Goal: Information Seeking & Learning: Learn about a topic

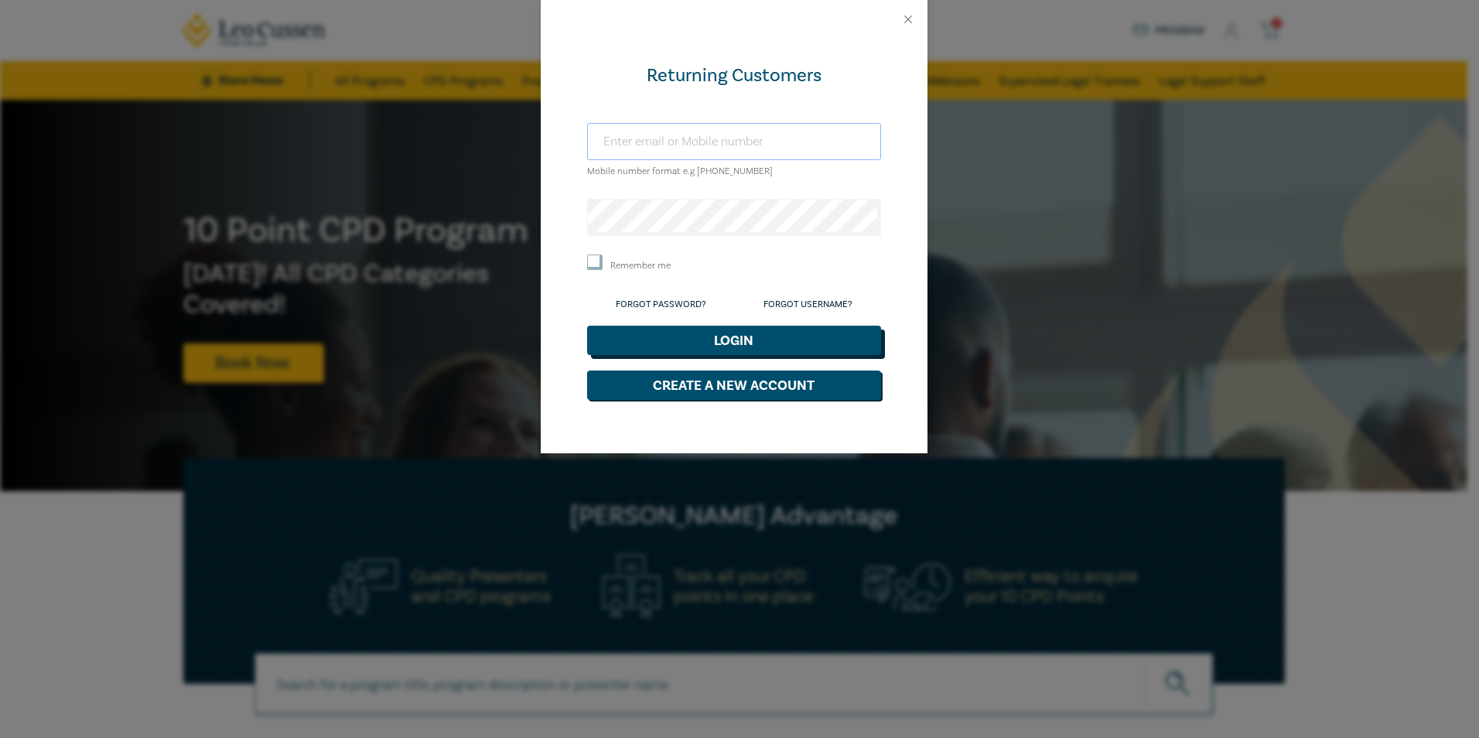
type input "oliver@dwlawalbury.com.au"
click at [736, 340] on button "Login" at bounding box center [734, 340] width 294 height 29
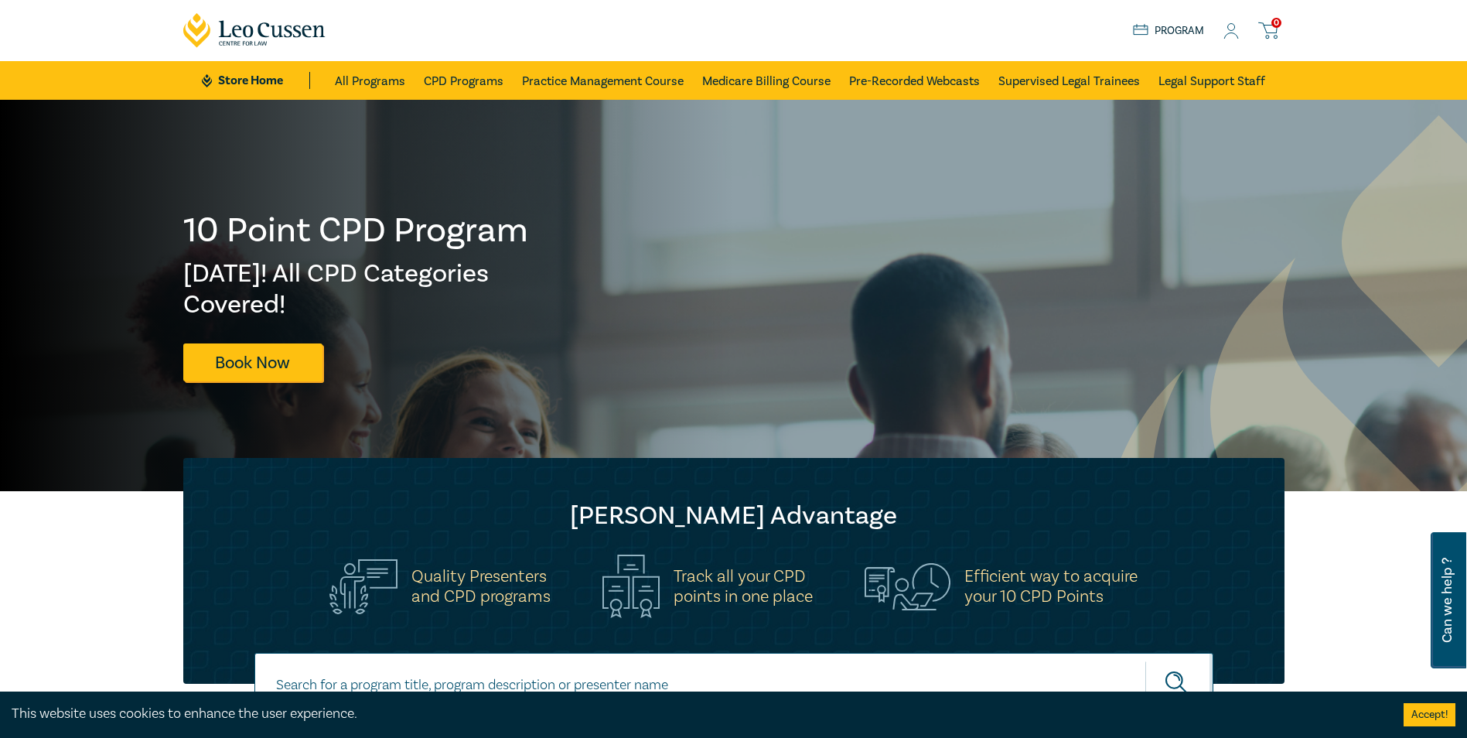
click at [1143, 31] on icon at bounding box center [1140, 30] width 15 height 13
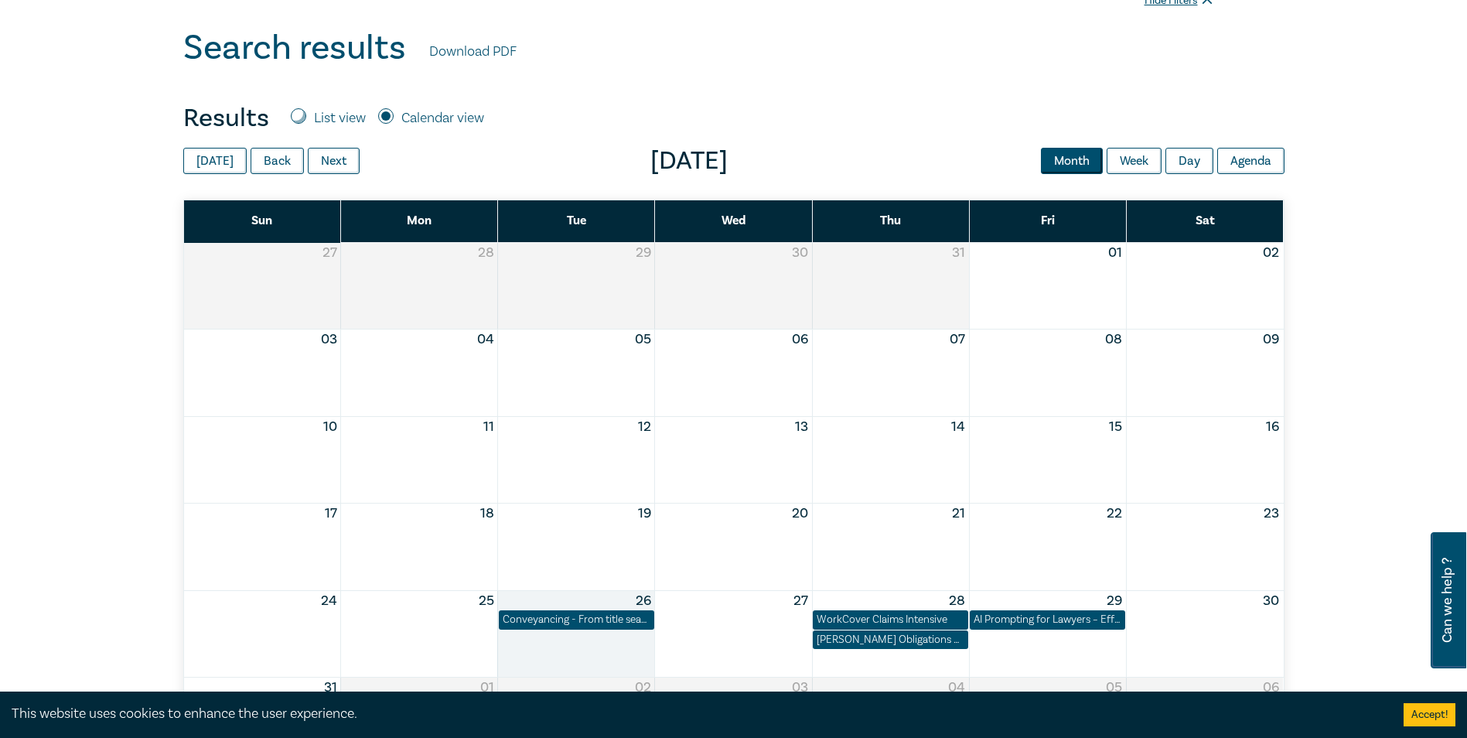
scroll to position [774, 0]
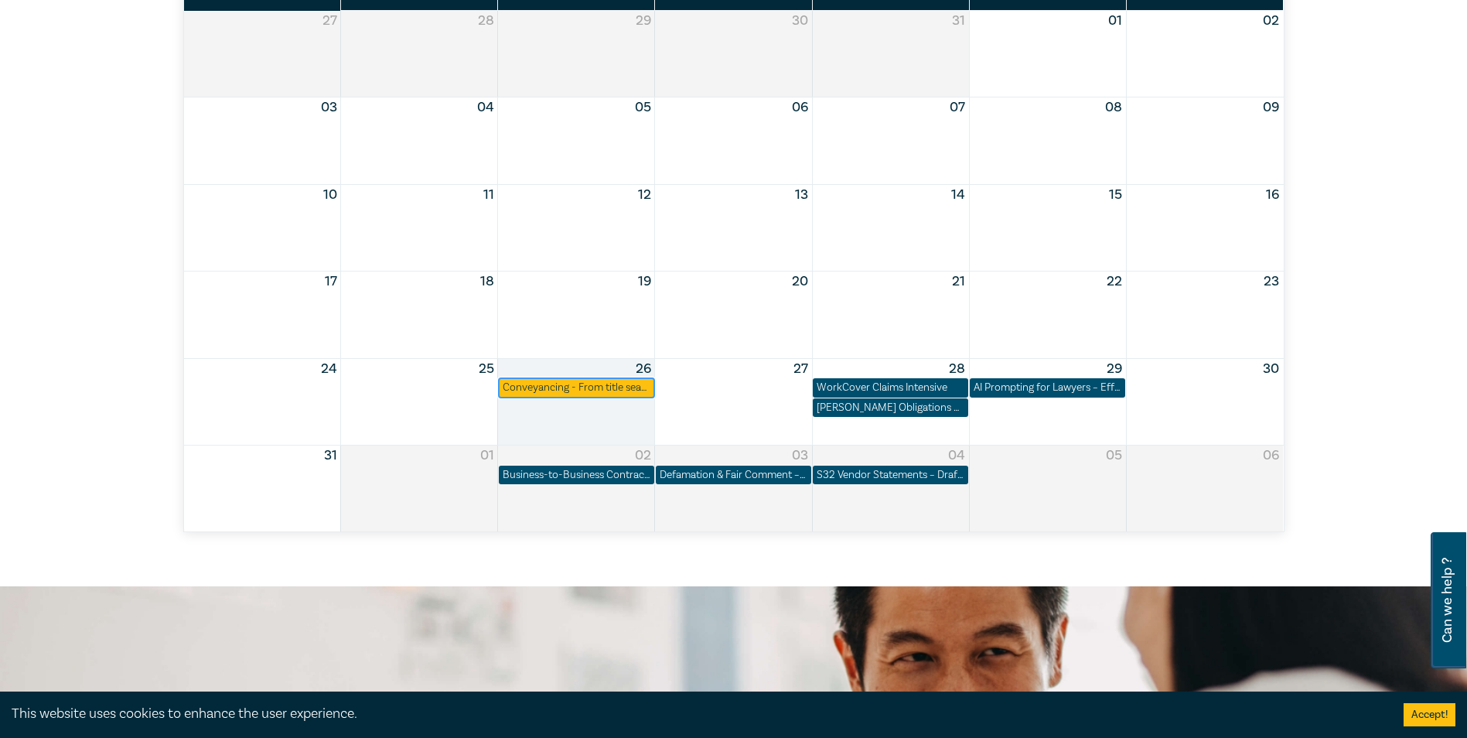
click at [583, 397] on div "Conveyancing - From title search to settlement ([DATE])" at bounding box center [576, 387] width 155 height 19
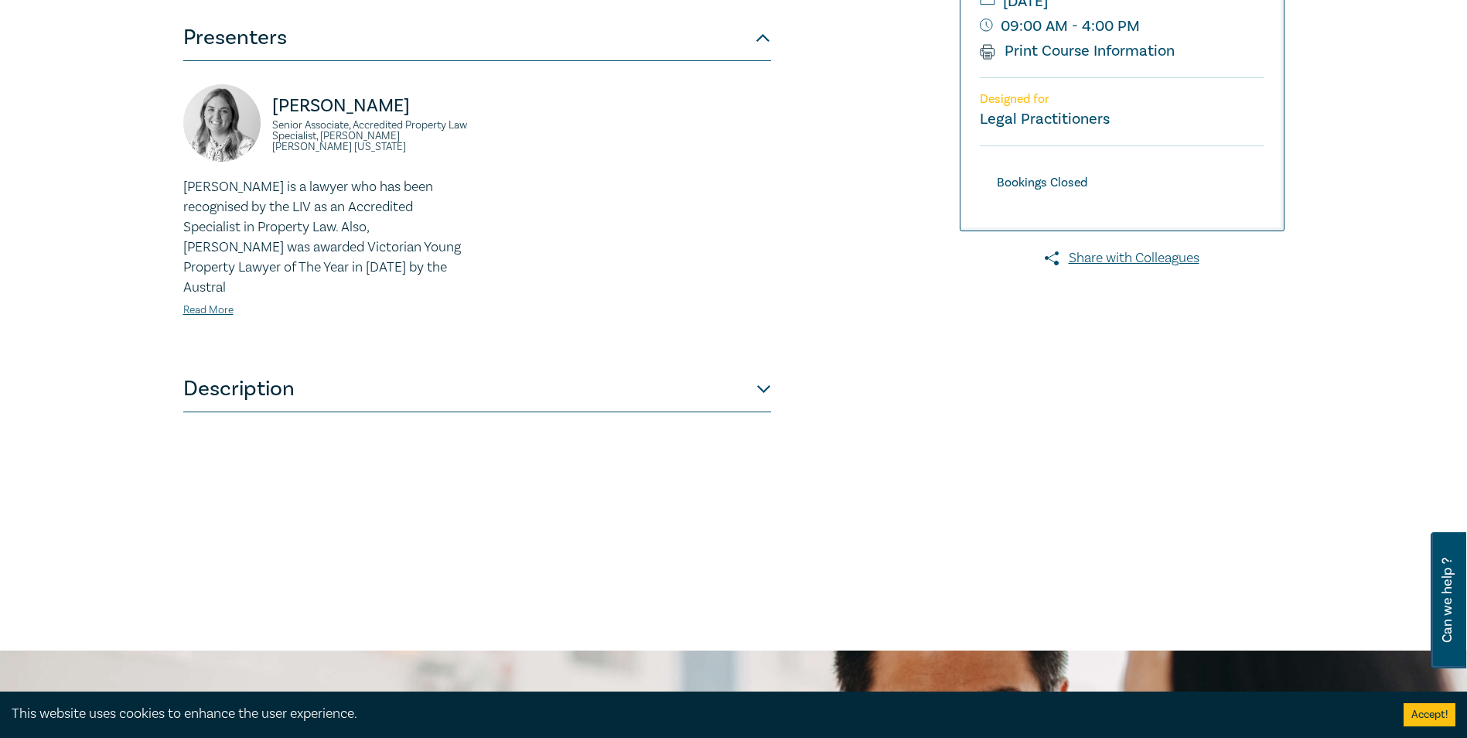
scroll to position [387, 0]
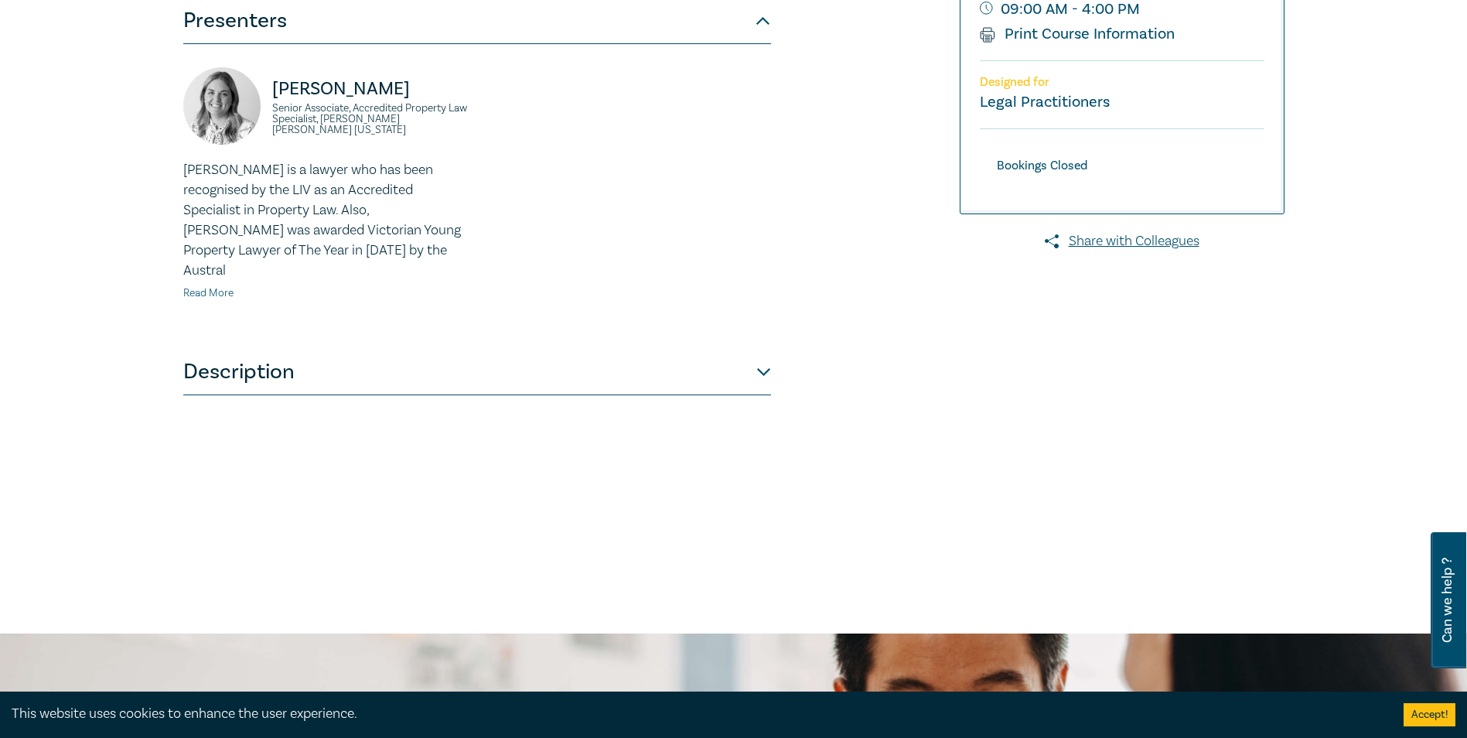
click at [198, 286] on link "Read More" at bounding box center [208, 293] width 50 height 14
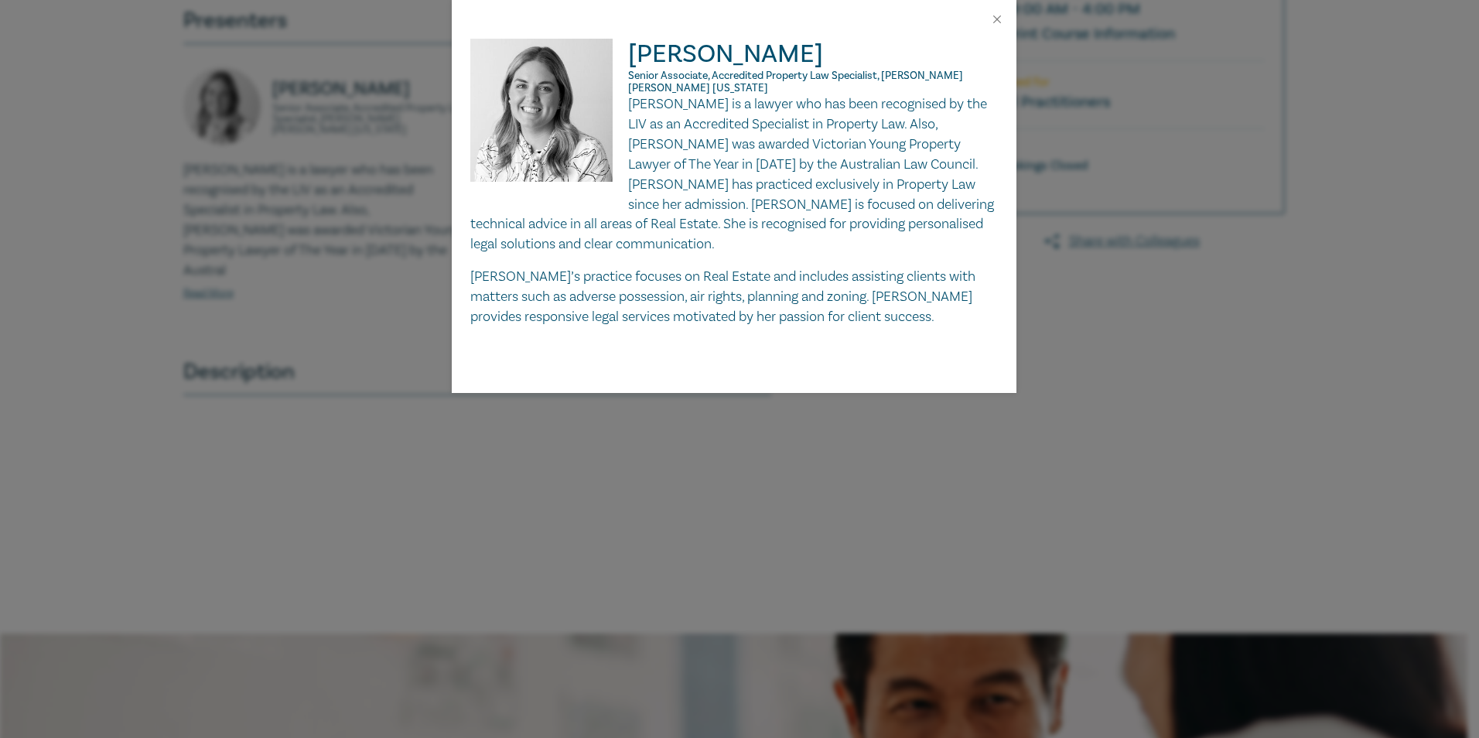
click at [258, 454] on div "[PERSON_NAME] Senior Associate, Accredited Property Law Specialist, [PERSON_NAM…" at bounding box center [739, 369] width 1479 height 738
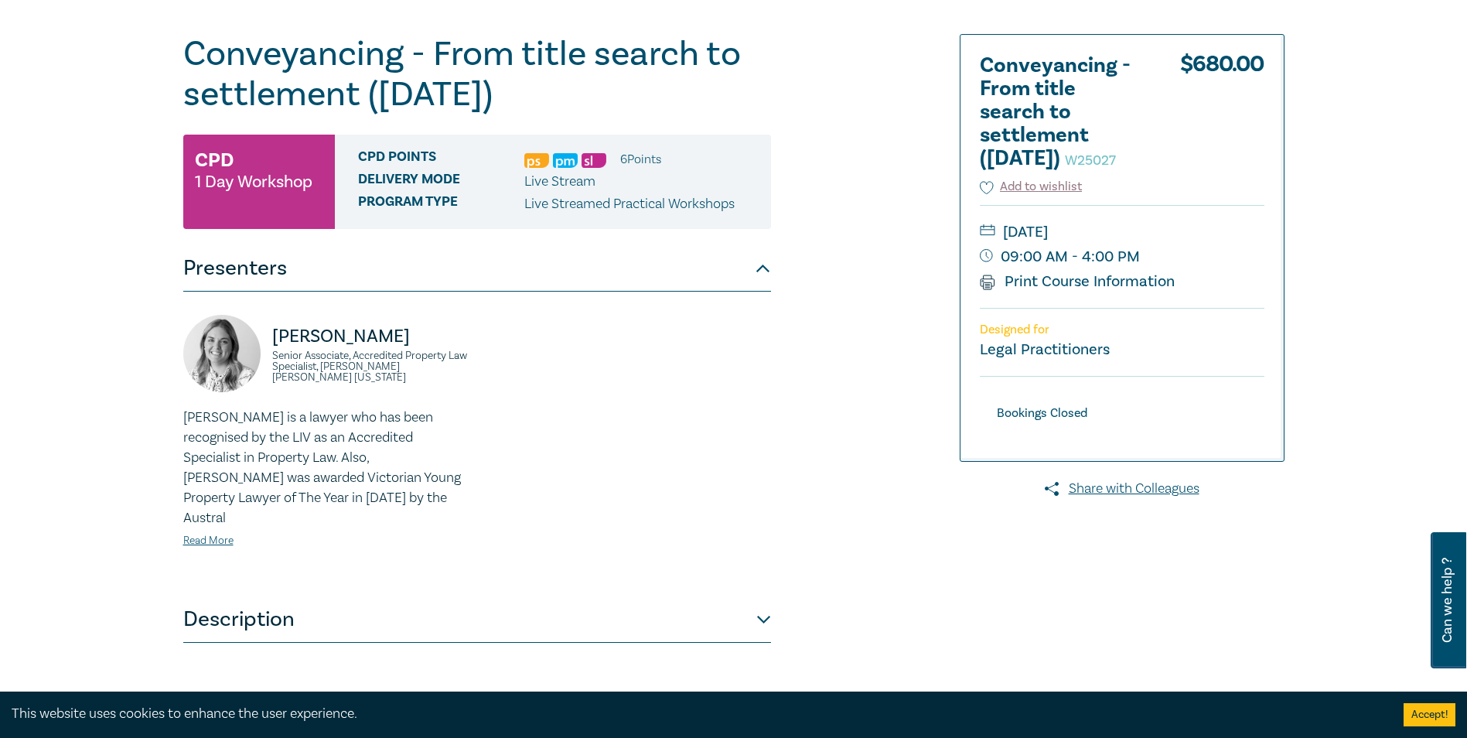
scroll to position [0, 0]
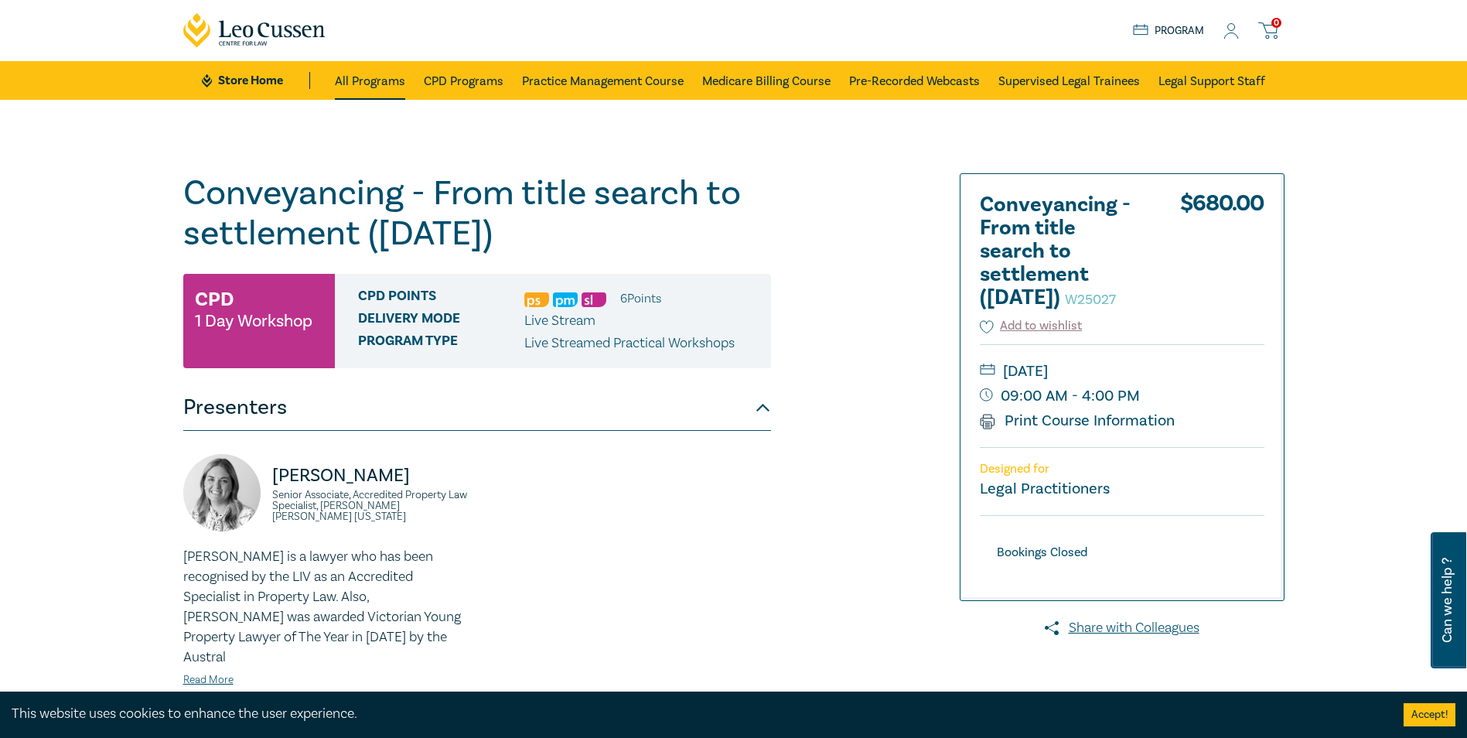
click at [365, 93] on link "All Programs" at bounding box center [370, 80] width 70 height 39
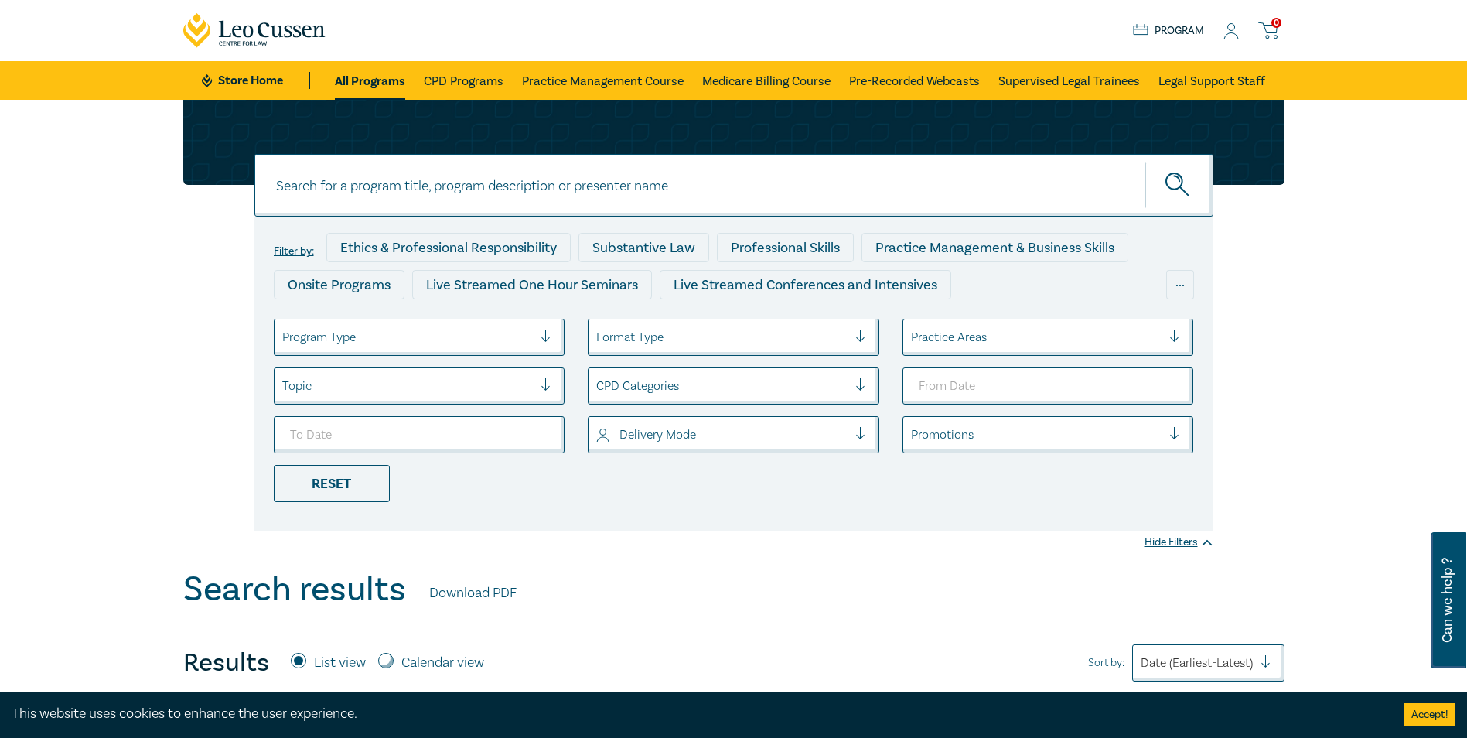
click at [1225, 22] on link at bounding box center [1231, 30] width 15 height 17
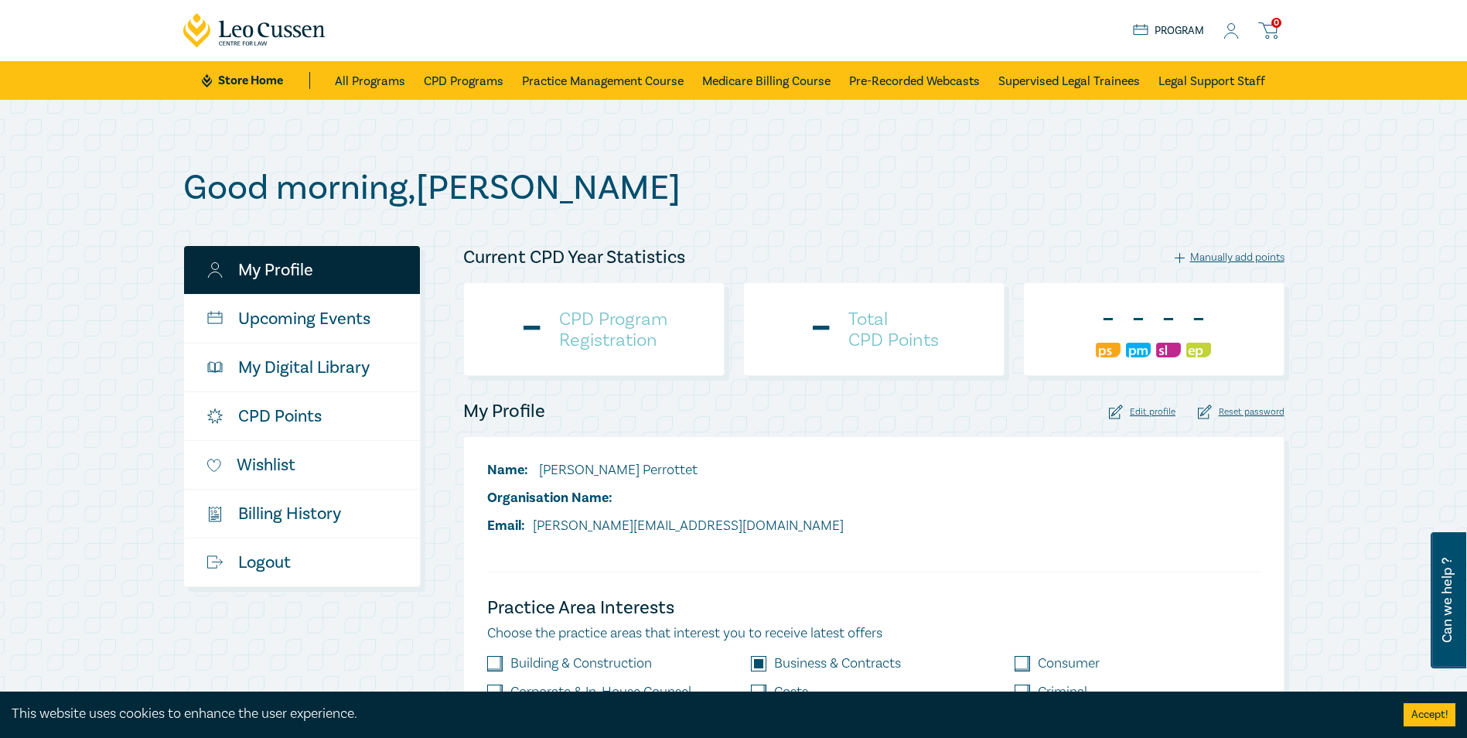
checkbox input "true"
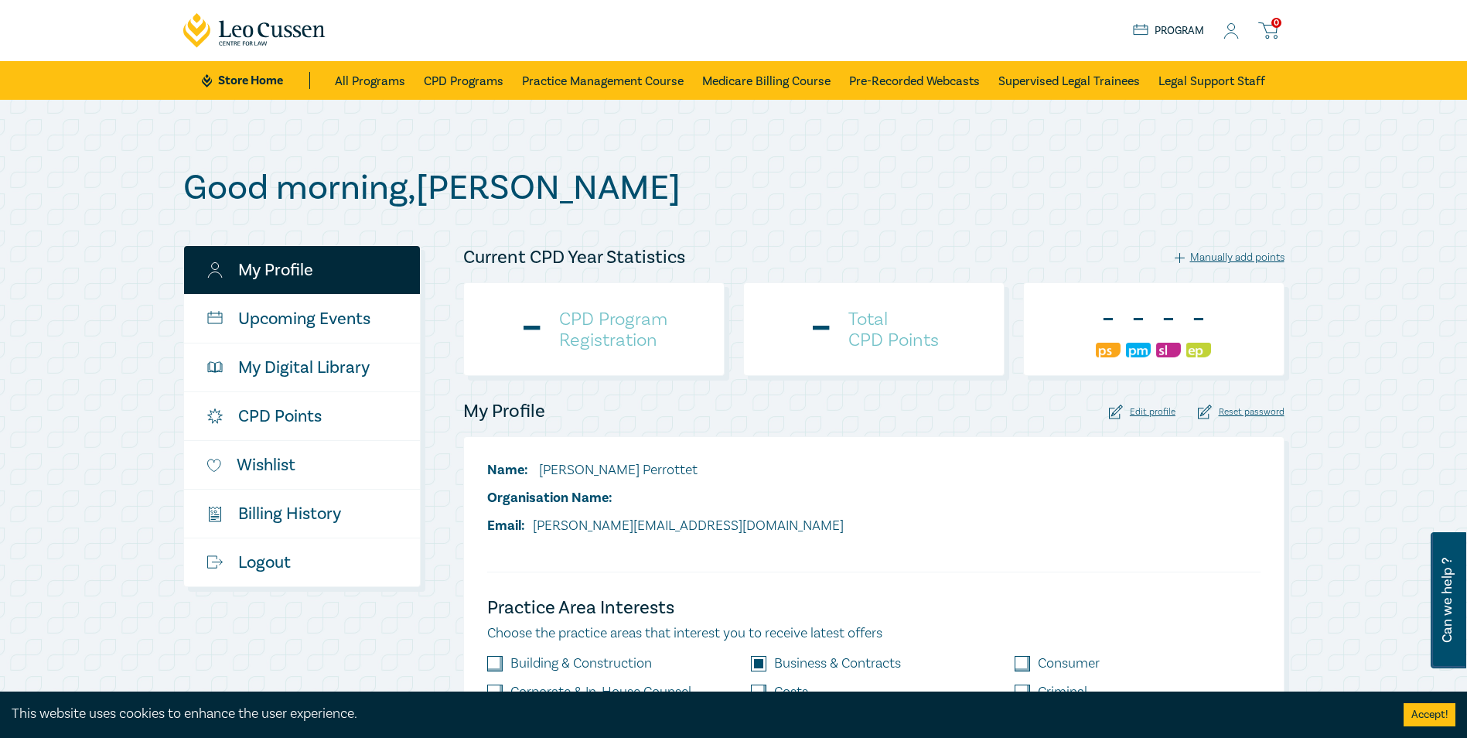
checkbox input "true"
click at [613, 320] on h4 "CPD Program Registration" at bounding box center [613, 330] width 108 height 42
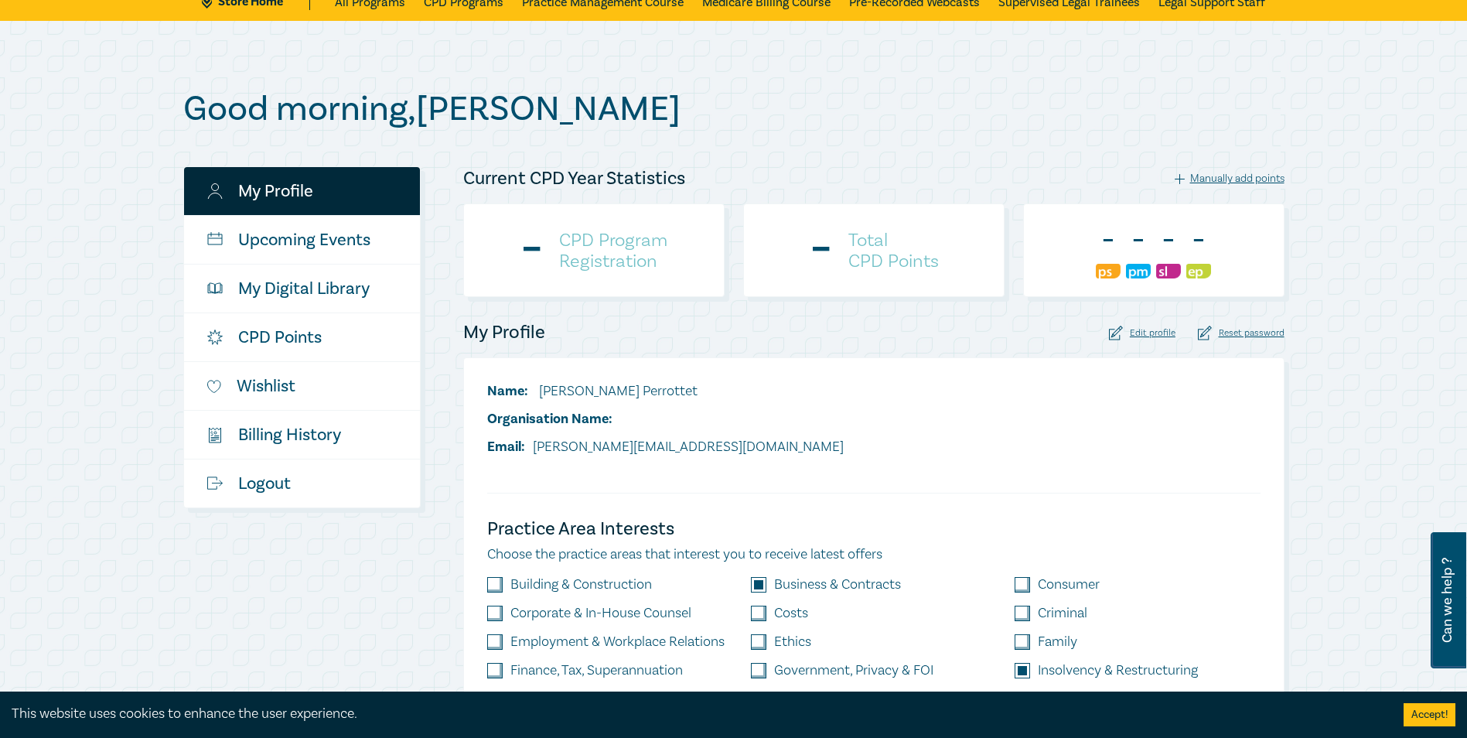
scroll to position [77, 0]
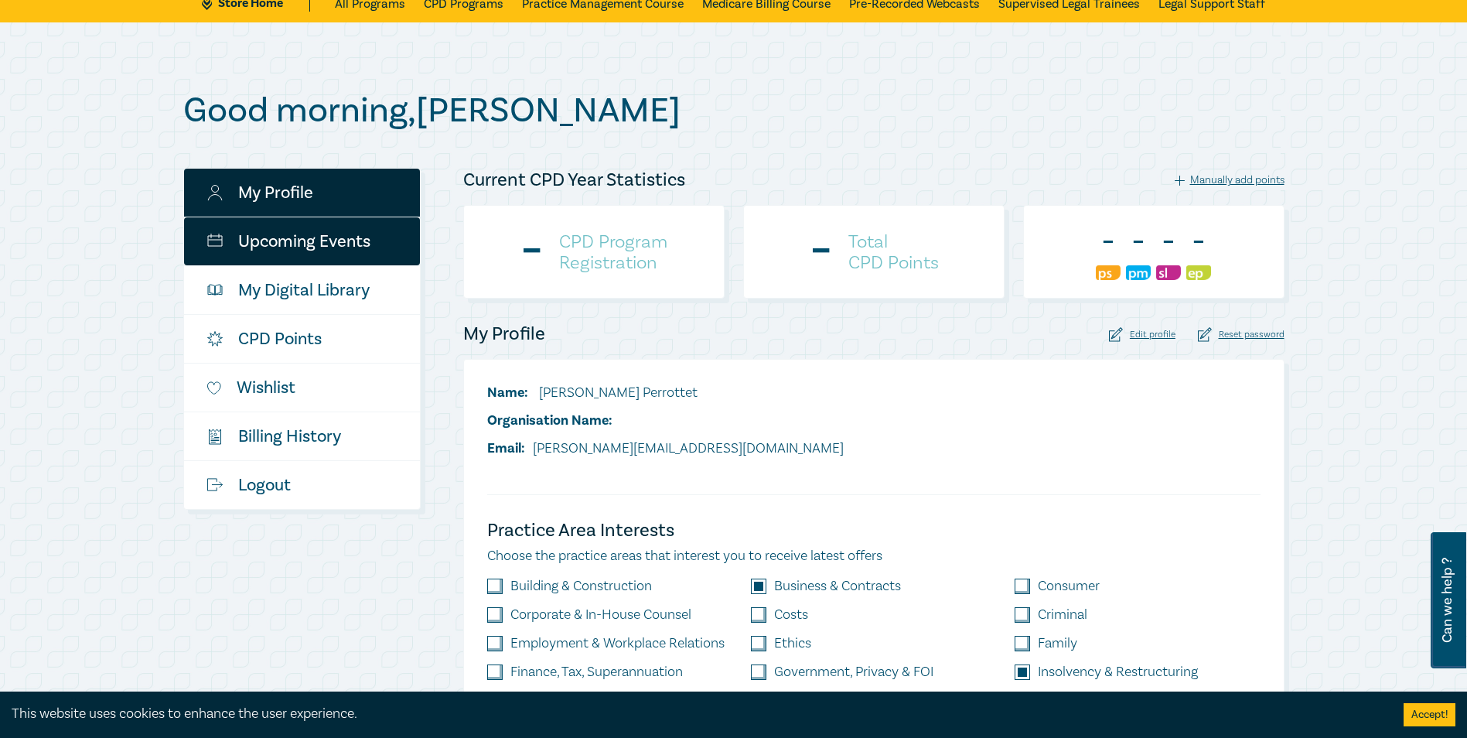
click at [268, 237] on link "Upcoming Events" at bounding box center [302, 241] width 236 height 48
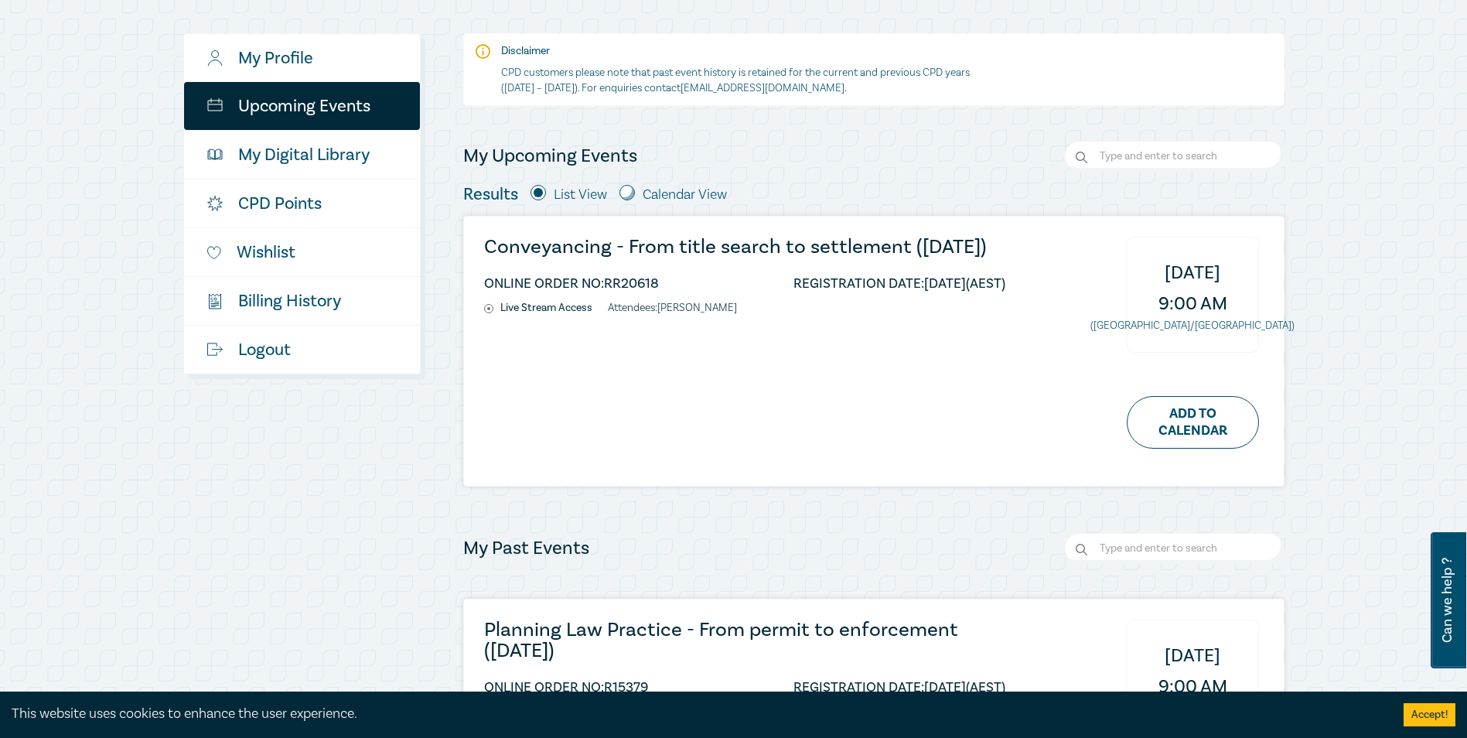
scroll to position [232, 0]
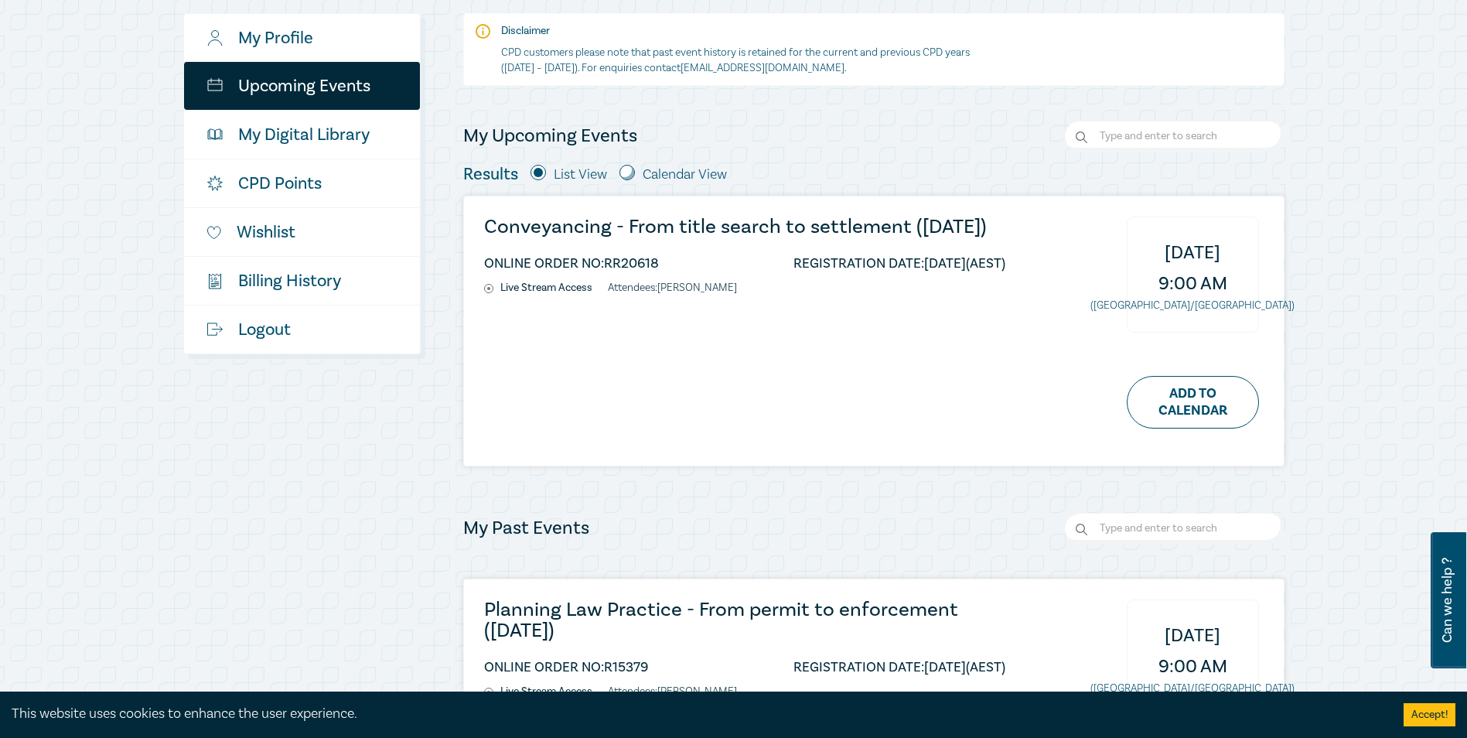
click at [530, 224] on h3 "Conveyancing - From title search to settlement ([DATE])" at bounding box center [744, 227] width 521 height 21
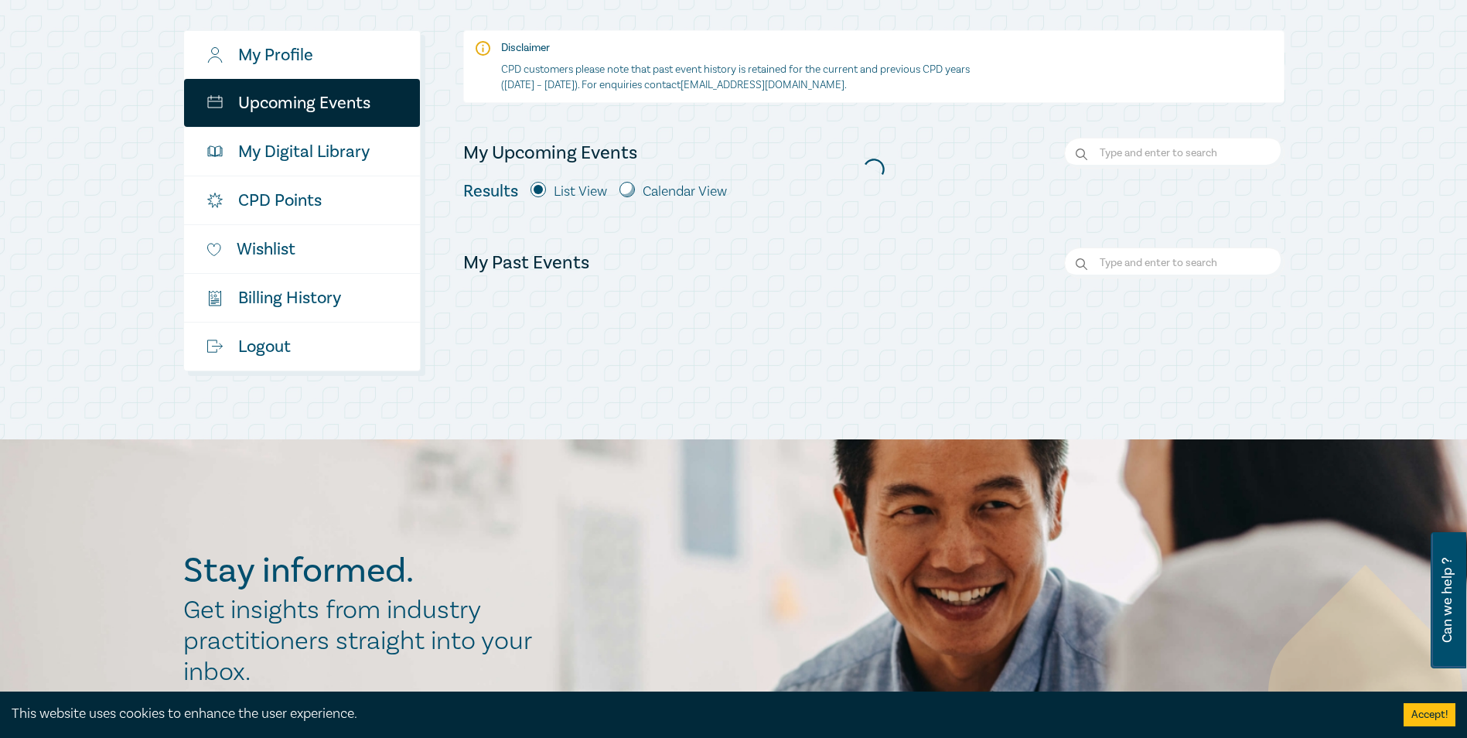
scroll to position [232, 0]
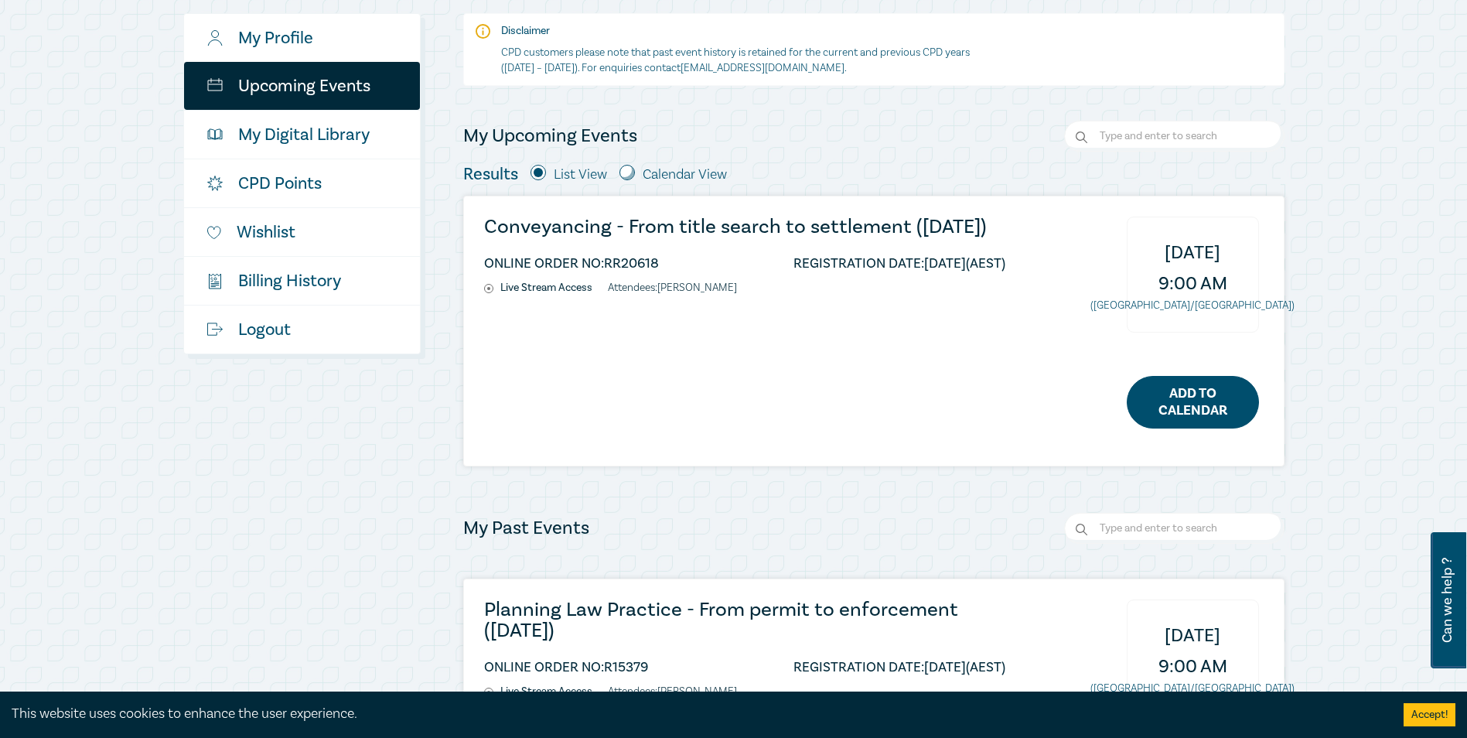
click at [1184, 407] on link "Add to Calendar" at bounding box center [1193, 402] width 132 height 53
drag, startPoint x: 489, startPoint y: 309, endPoint x: 497, endPoint y: 309, distance: 8.5
click at [489, 290] on circle at bounding box center [488, 288] width 3 height 3
drag, startPoint x: 515, startPoint y: 309, endPoint x: 583, endPoint y: 305, distance: 67.5
click at [583, 295] on li "Live Stream Access" at bounding box center [546, 288] width 124 height 13
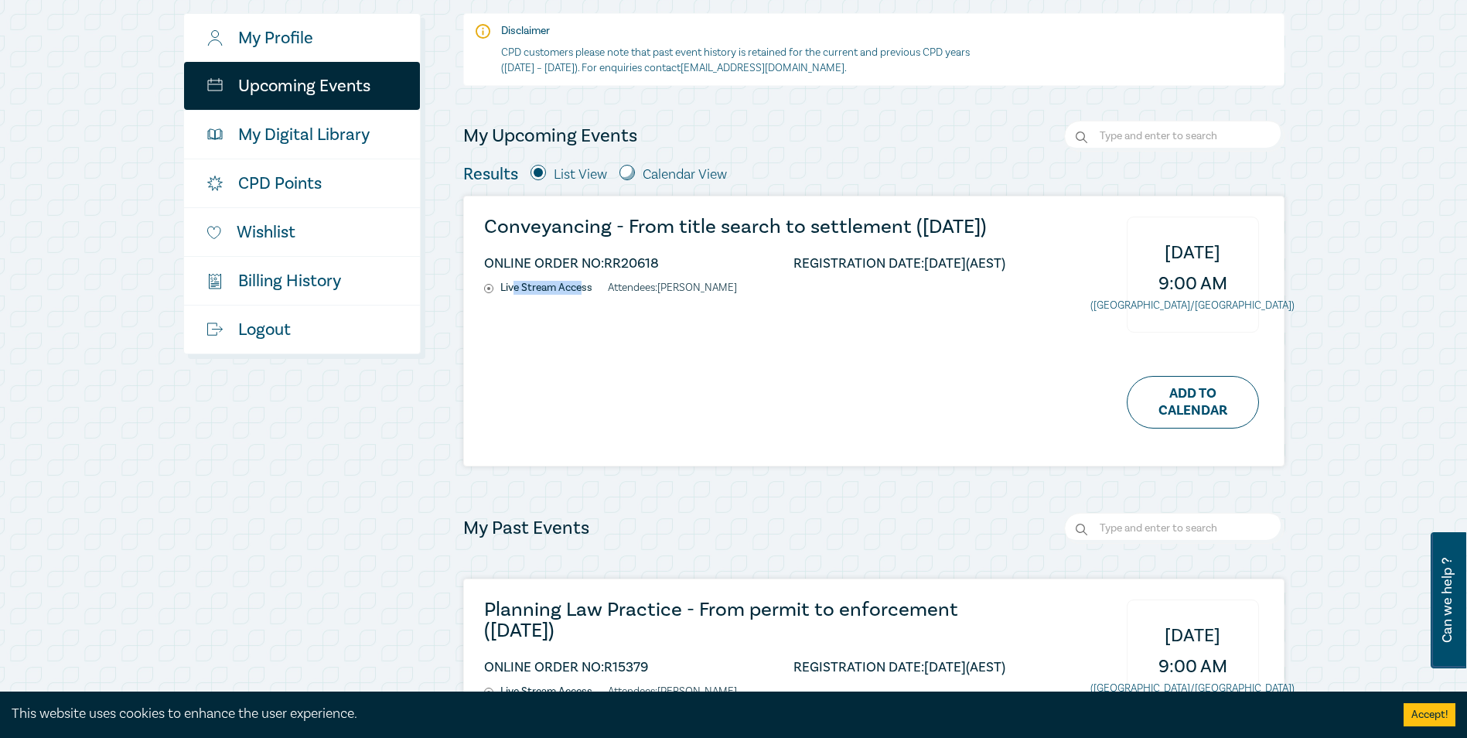
click at [583, 295] on li "Live Stream Access" at bounding box center [546, 288] width 124 height 13
click at [879, 274] on ul "ONLINE ORDER NO: RR20618 REGISTRATION DATE: 15/07/2025 (AEST)" at bounding box center [744, 267] width 521 height 29
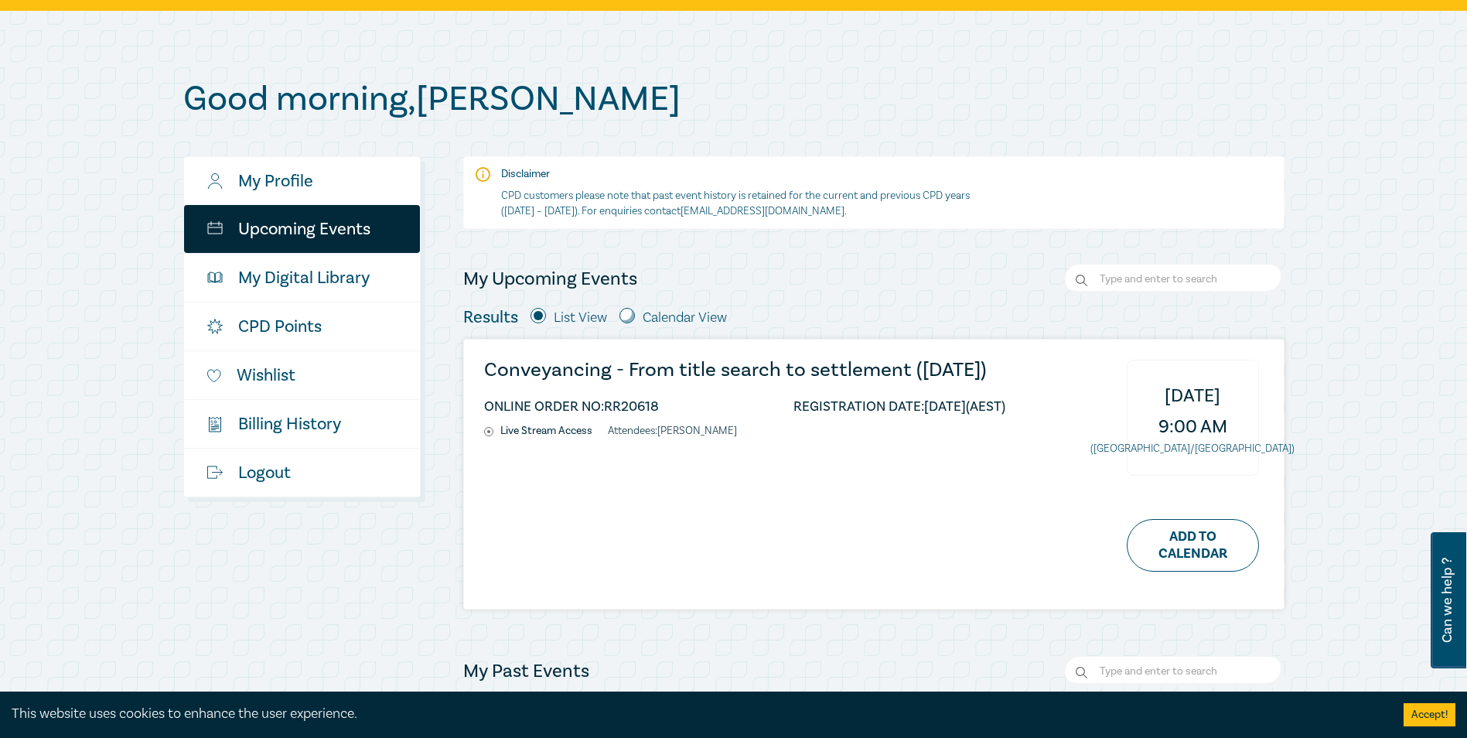
scroll to position [0, 0]
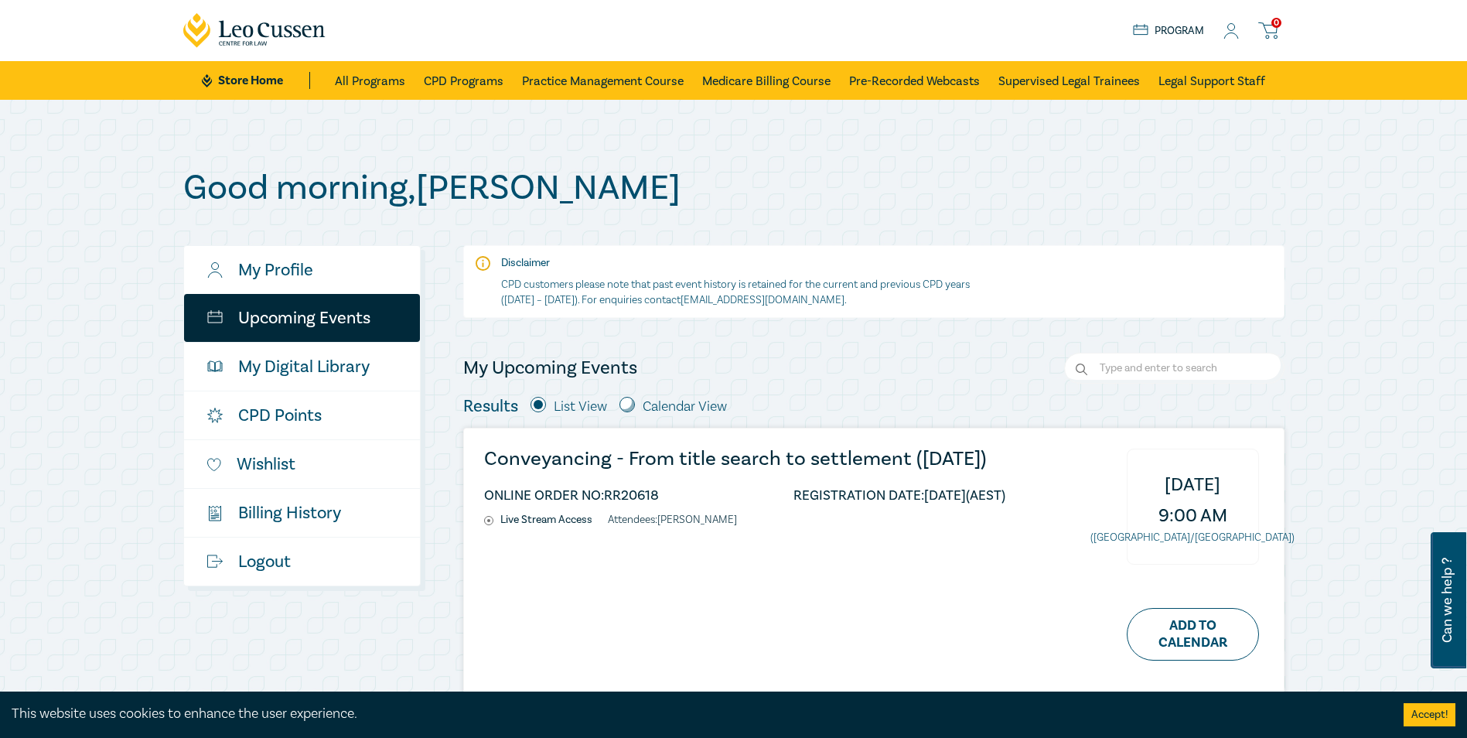
drag, startPoint x: 94, startPoint y: 493, endPoint x: 183, endPoint y: 18, distance: 483.1
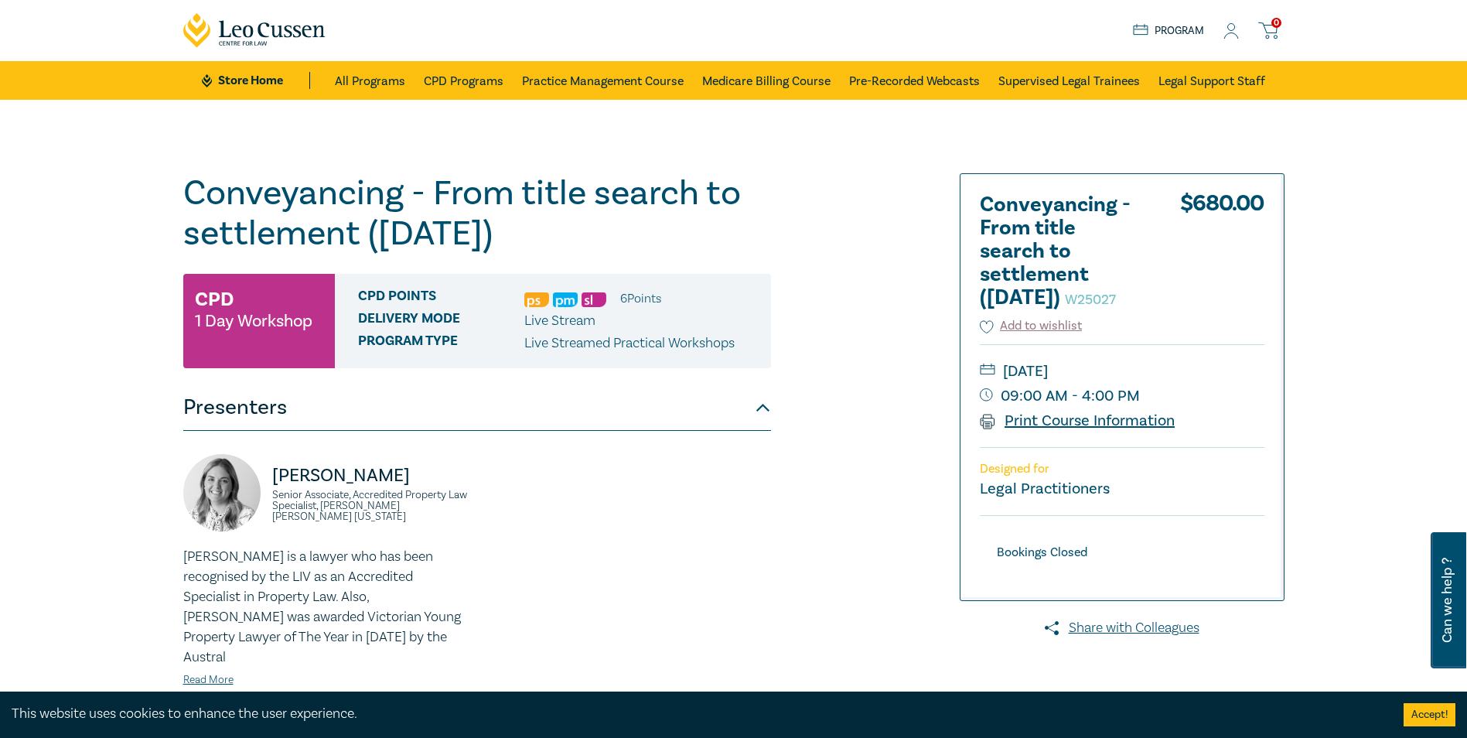
click at [1025, 431] on link "Print Course Information" at bounding box center [1078, 421] width 196 height 20
click at [877, 454] on div "Conveyancing - From title search to settlement ([DATE]) W25027 CPD 1 Day Worksh…" at bounding box center [547, 560] width 747 height 774
click at [757, 405] on button "Presenters" at bounding box center [477, 407] width 588 height 46
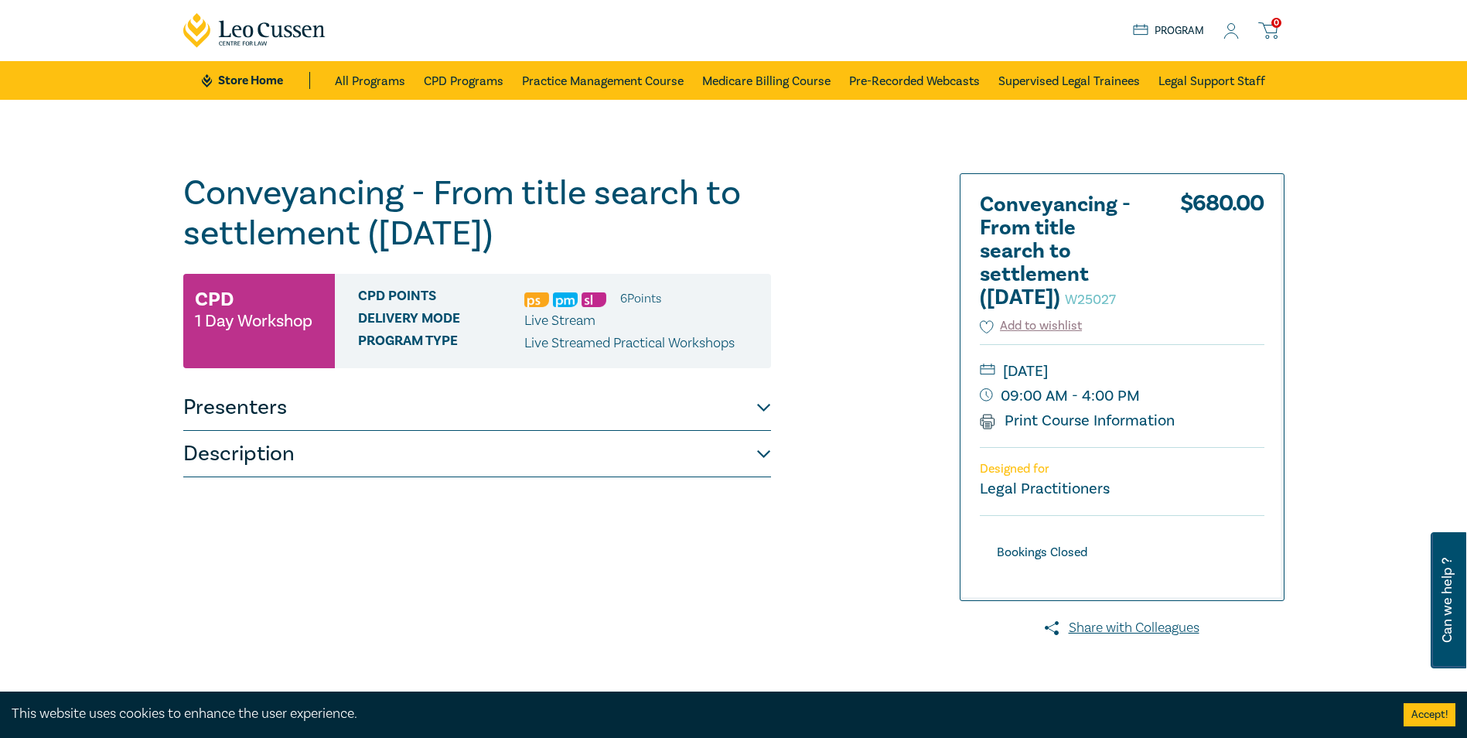
click at [757, 405] on button "Presenters" at bounding box center [477, 407] width 588 height 46
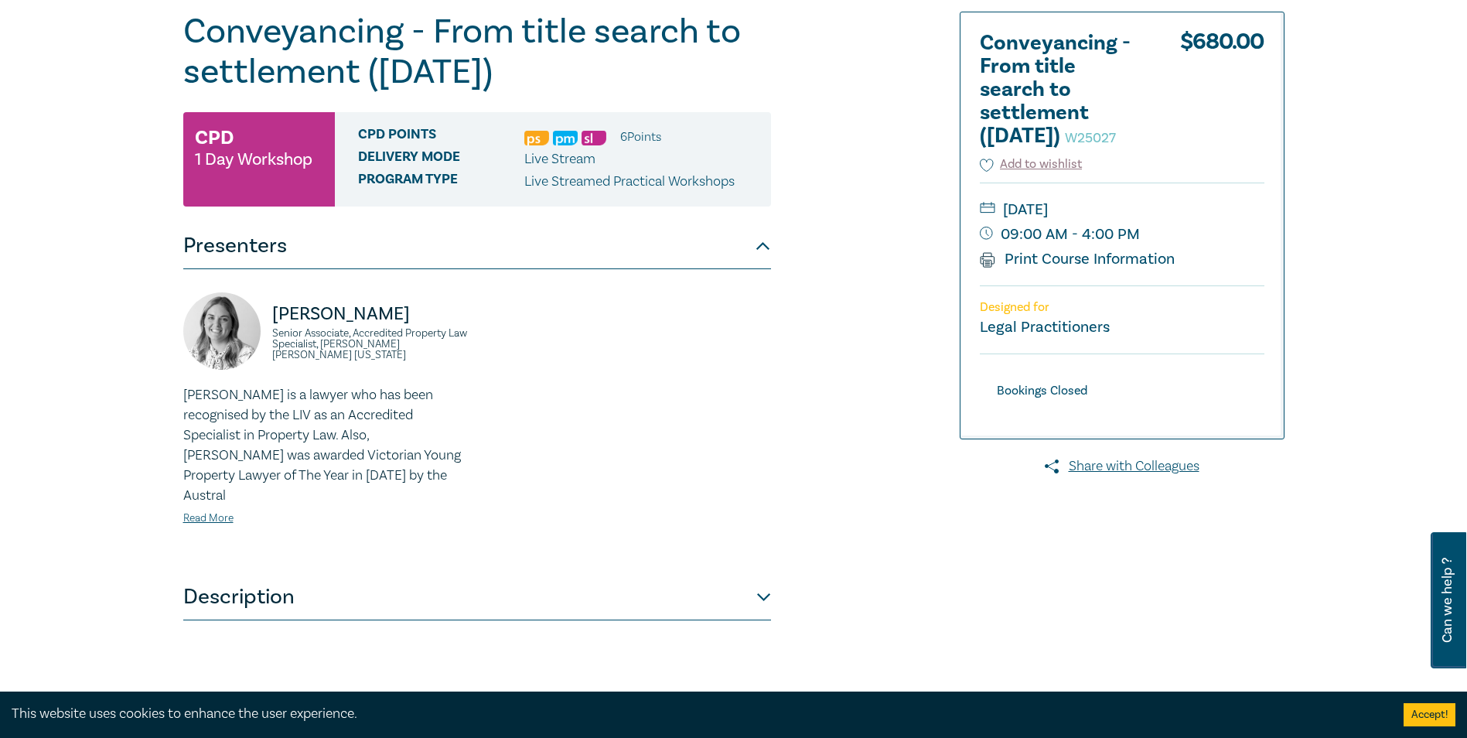
scroll to position [309, 0]
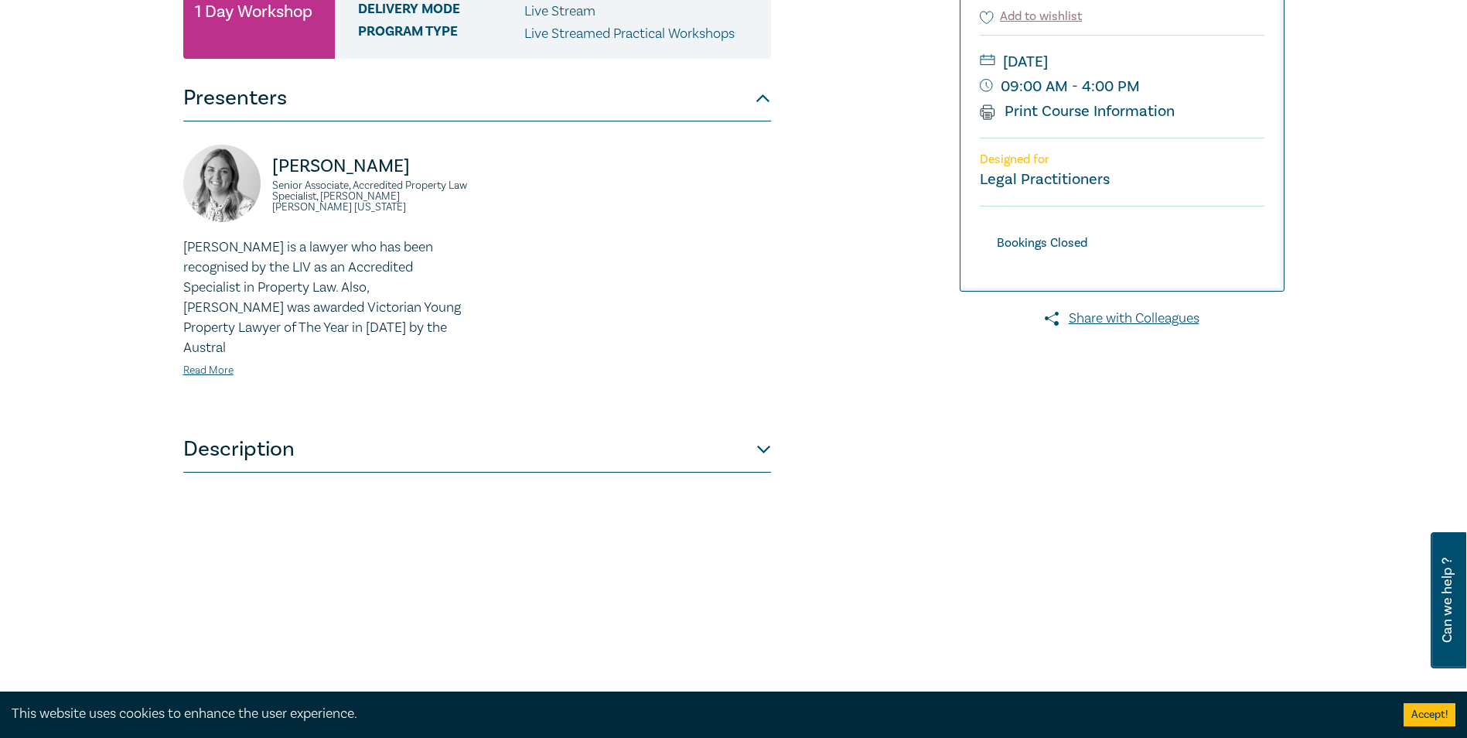
click at [749, 439] on button "Description" at bounding box center [477, 449] width 588 height 46
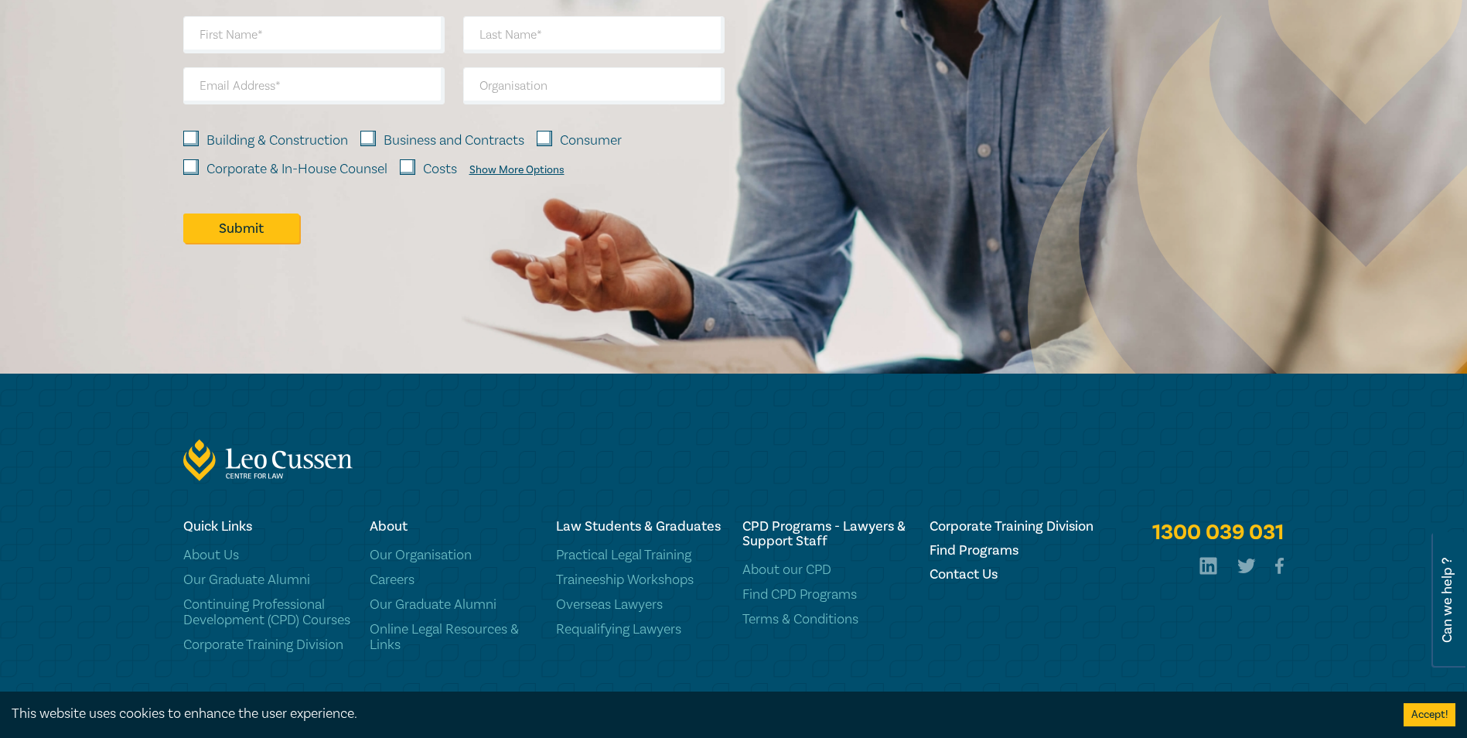
scroll to position [1386, 0]
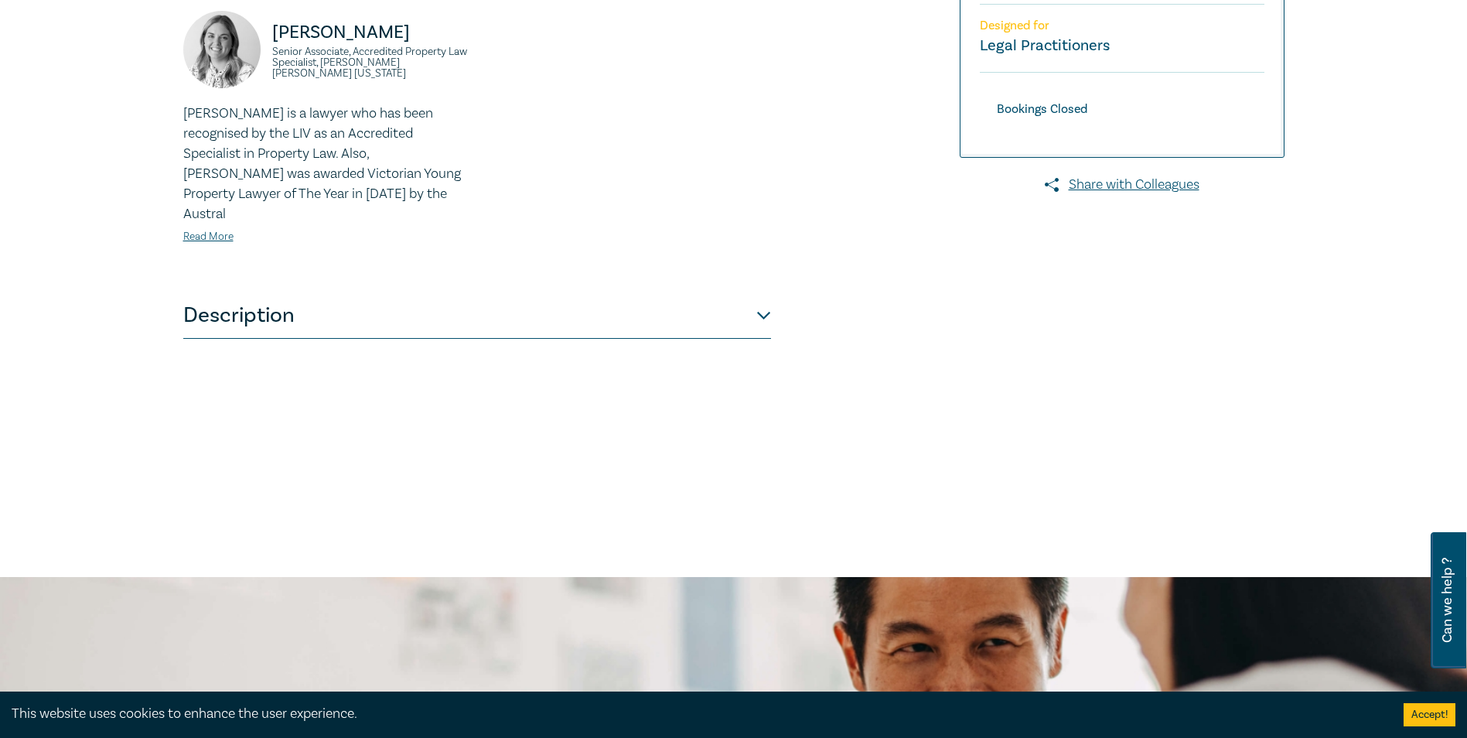
scroll to position [464, 0]
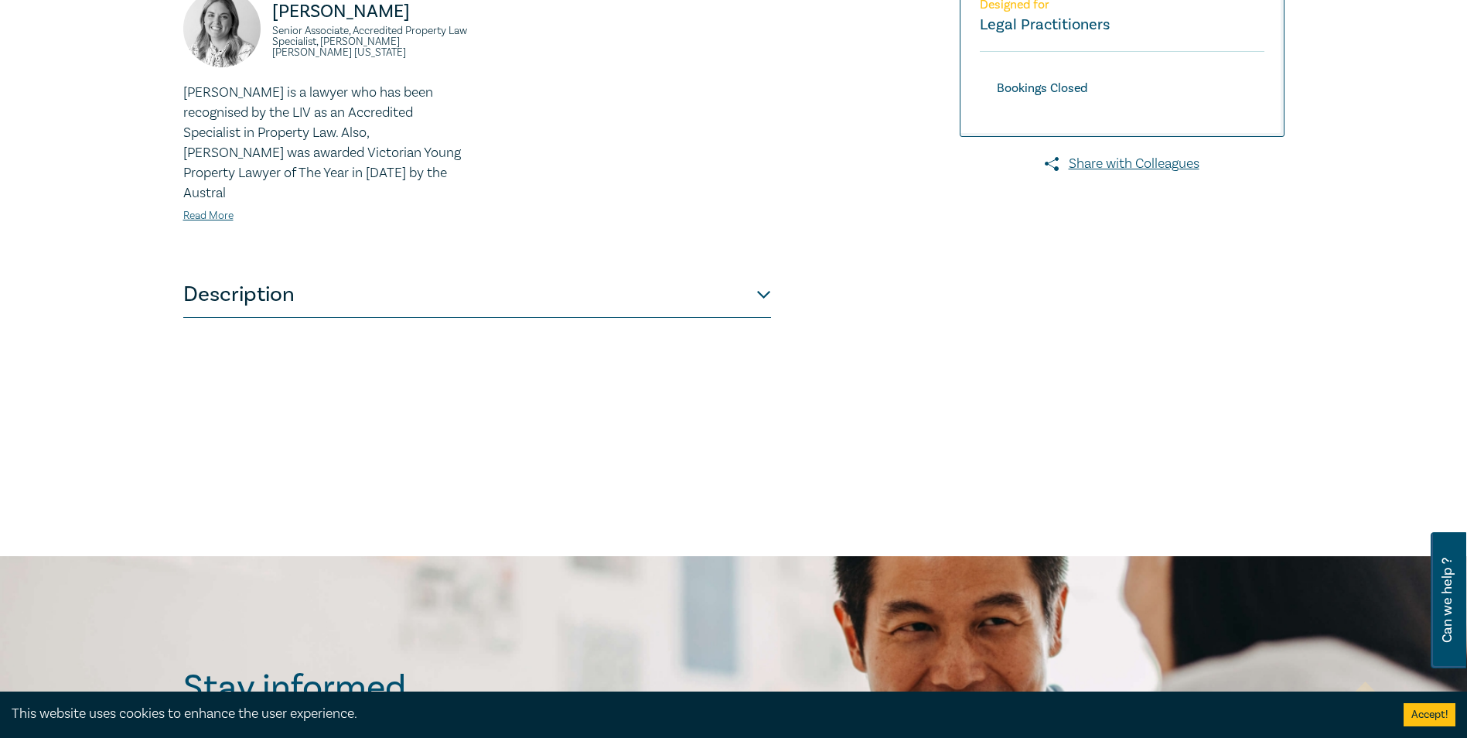
click at [201, 176] on p "[PERSON_NAME] is a lawyer who has been recognised by the LIV as an Accredited S…" at bounding box center [325, 143] width 285 height 121
click at [197, 209] on link "Read More" at bounding box center [208, 216] width 50 height 14
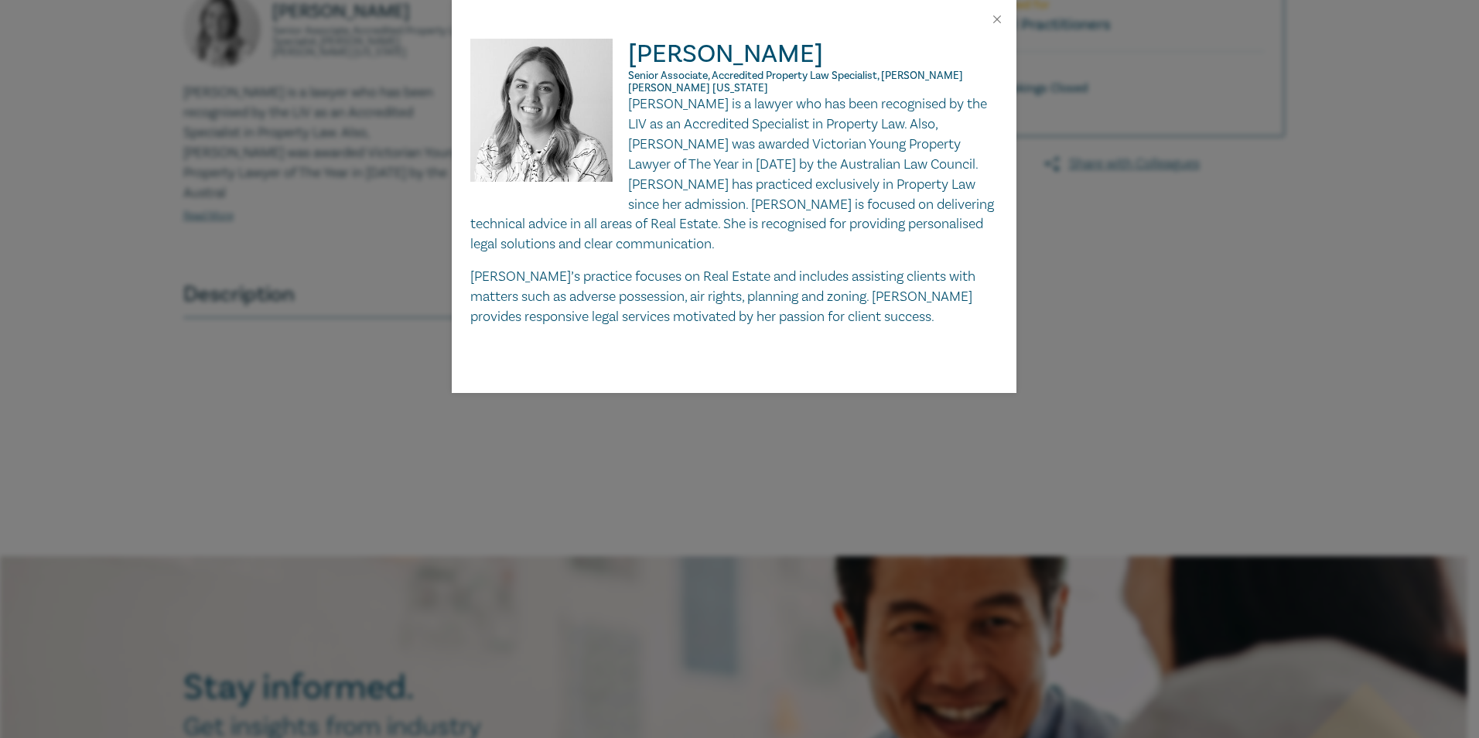
click at [112, 304] on div "[PERSON_NAME] Senior Associate, Accredited Property Law Specialist, [PERSON_NAM…" at bounding box center [739, 369] width 1479 height 738
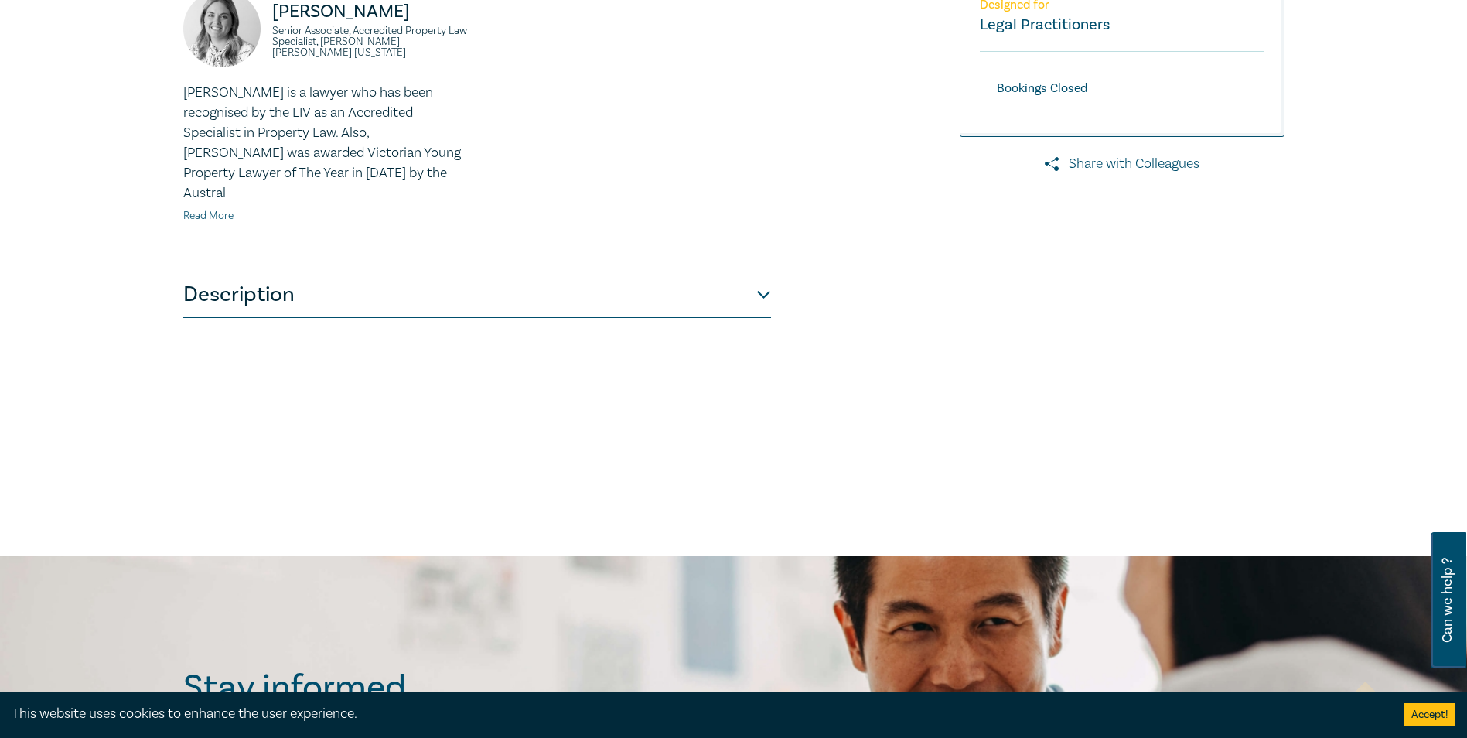
click at [229, 277] on button "Description" at bounding box center [477, 295] width 588 height 46
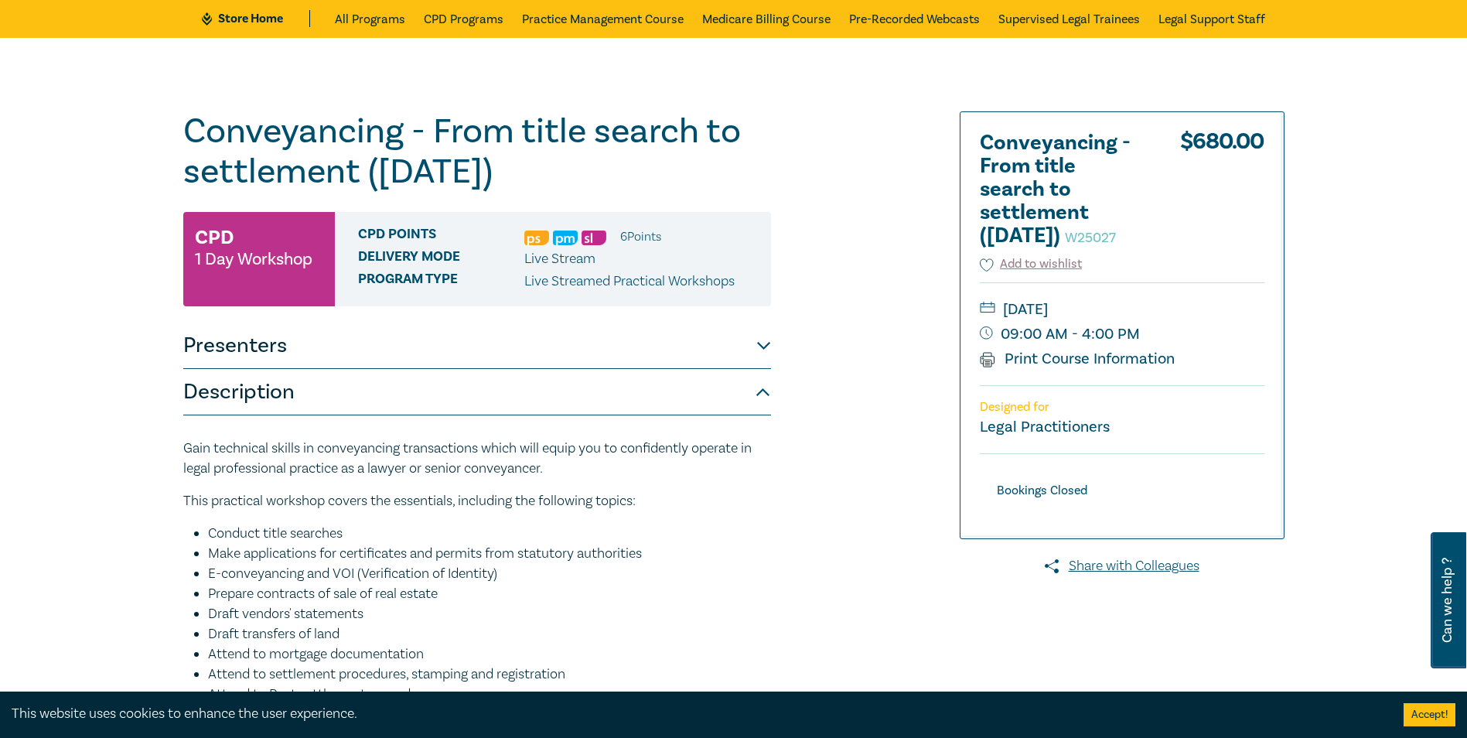
scroll to position [0, 0]
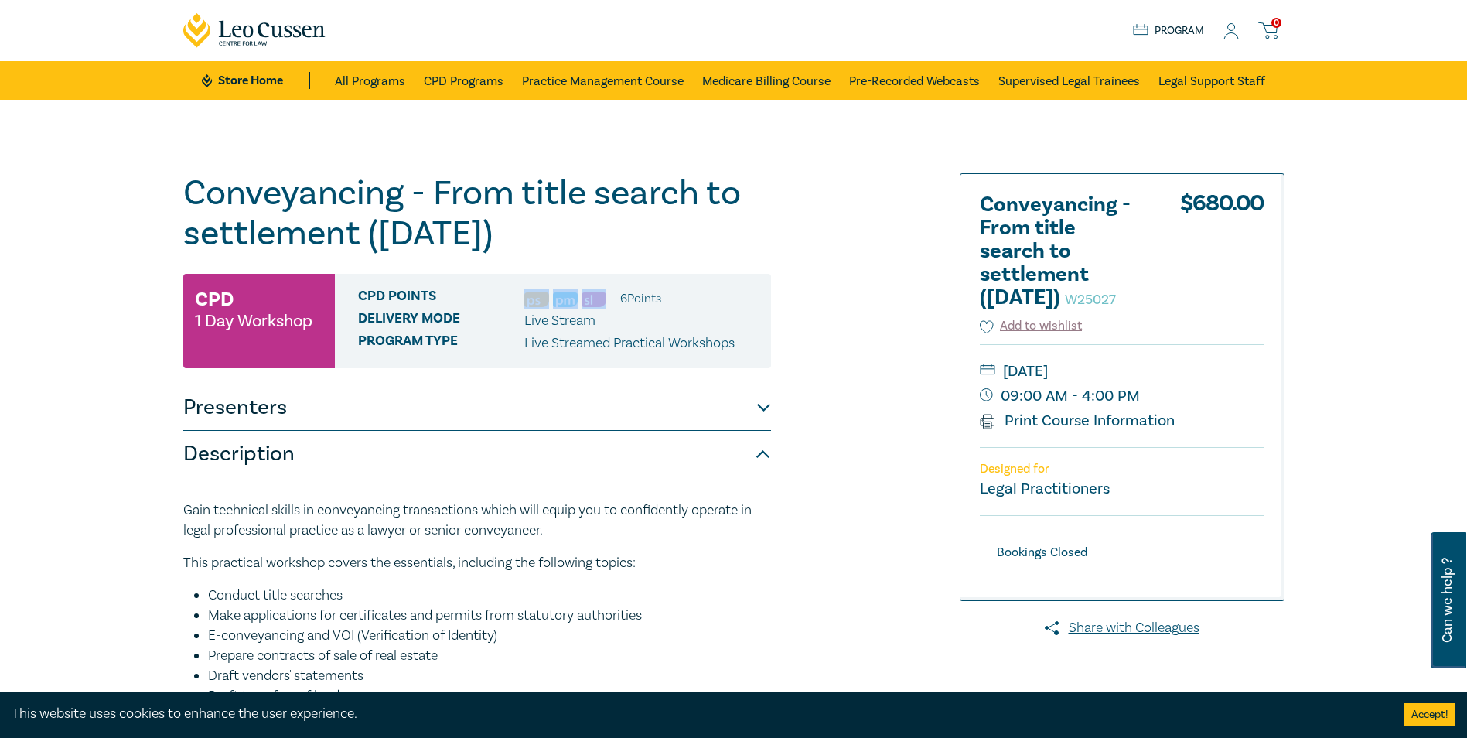
drag, startPoint x: 602, startPoint y: 292, endPoint x: 619, endPoint y: 290, distance: 17.1
click at [619, 290] on div "CPD Points 6 Point s" at bounding box center [558, 299] width 401 height 20
click at [267, 382] on div "Conveyancing - From title search to settlement ([DATE]) W25027 CPD 1 Day Worksh…" at bounding box center [477, 580] width 588 height 815
click at [251, 407] on button "Presenters" at bounding box center [477, 407] width 588 height 46
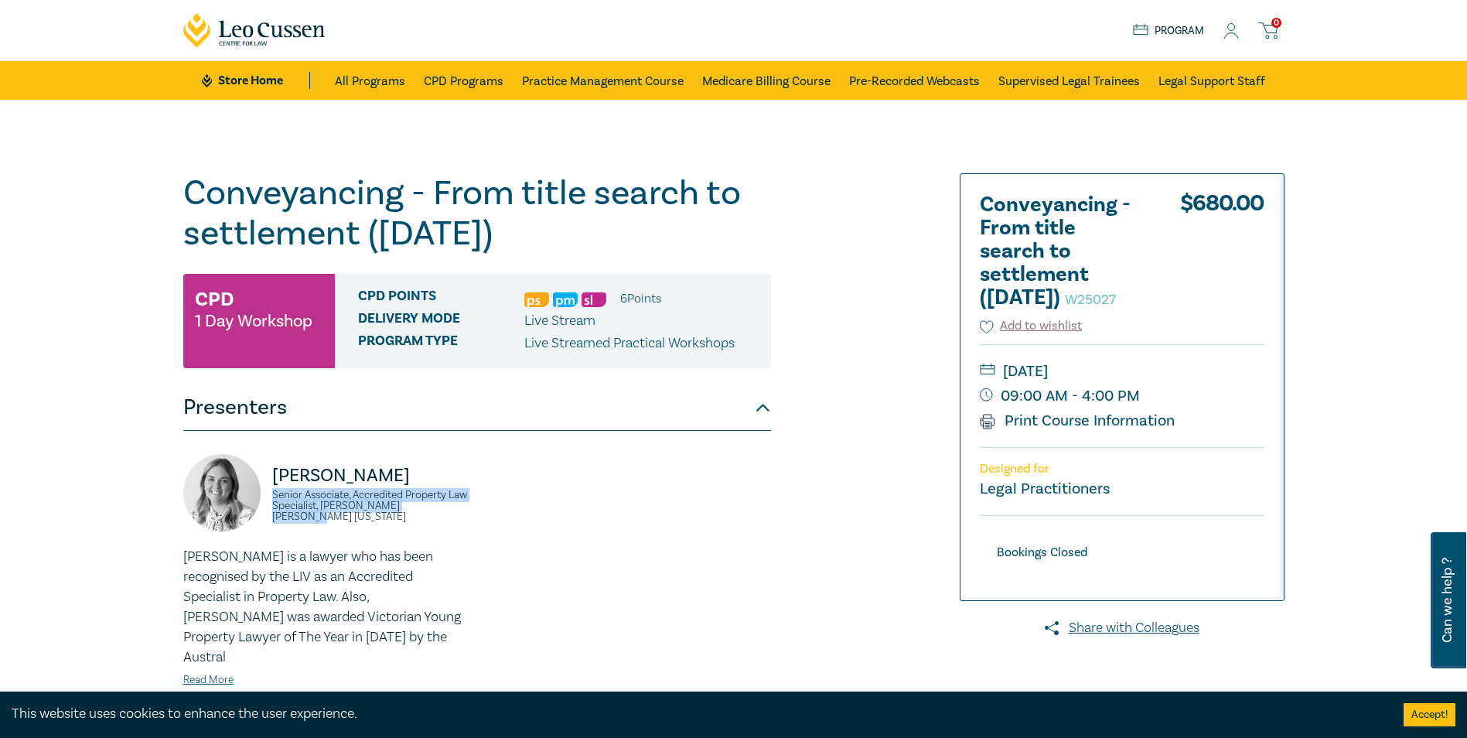
drag, startPoint x: 273, startPoint y: 495, endPoint x: 328, endPoint y: 514, distance: 58.0
click at [328, 514] on small "Senior Associate, Accredited Property Law Specialist, [PERSON_NAME] [PERSON_NAM…" at bounding box center [370, 506] width 196 height 32
copy small "Senior Associate, Accredited Property Law Specialist, [PERSON_NAME] [PERSON_NAM…"
click at [569, 302] on img at bounding box center [565, 299] width 25 height 15
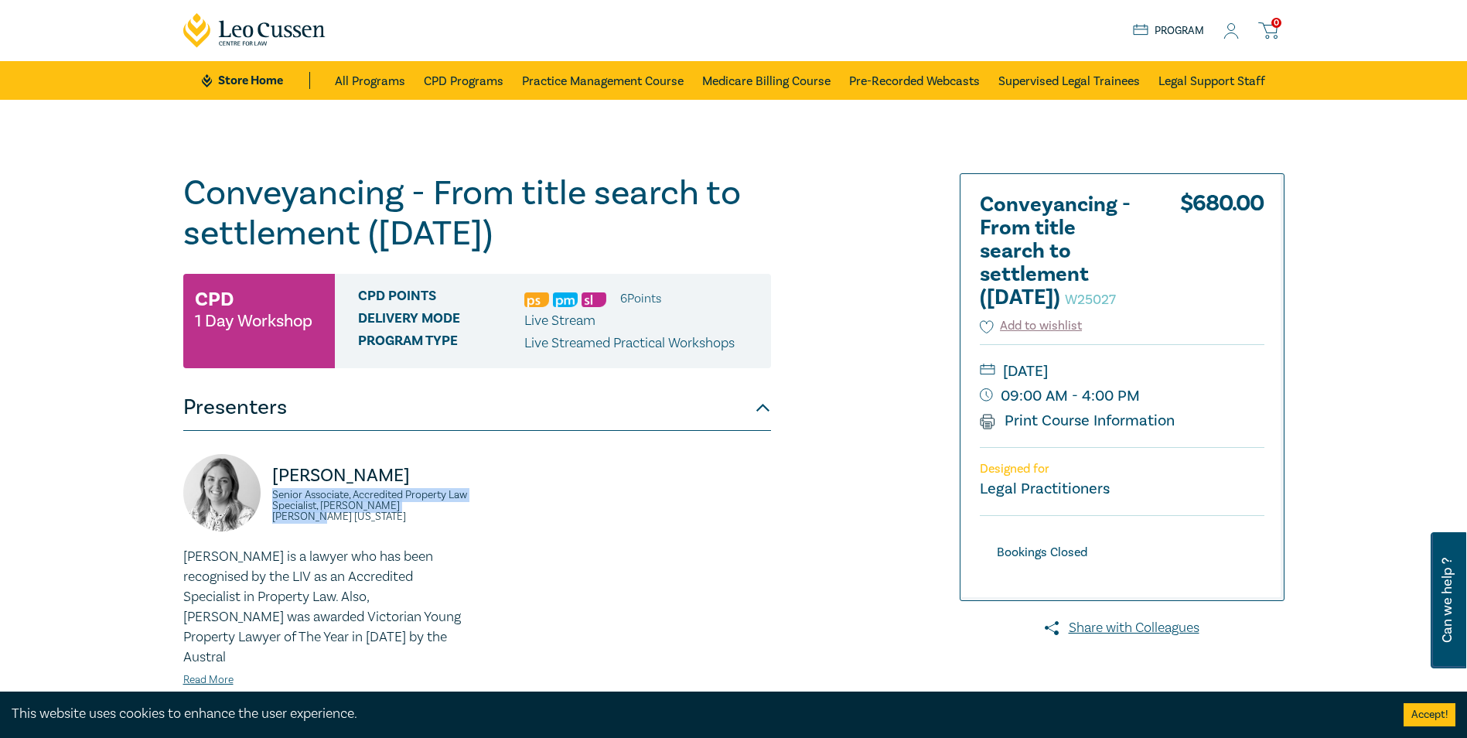
click at [569, 302] on img at bounding box center [565, 299] width 25 height 15
drag, startPoint x: 624, startPoint y: 298, endPoint x: 644, endPoint y: 296, distance: 20.9
click at [644, 296] on li "6 Point s" at bounding box center [640, 299] width 41 height 20
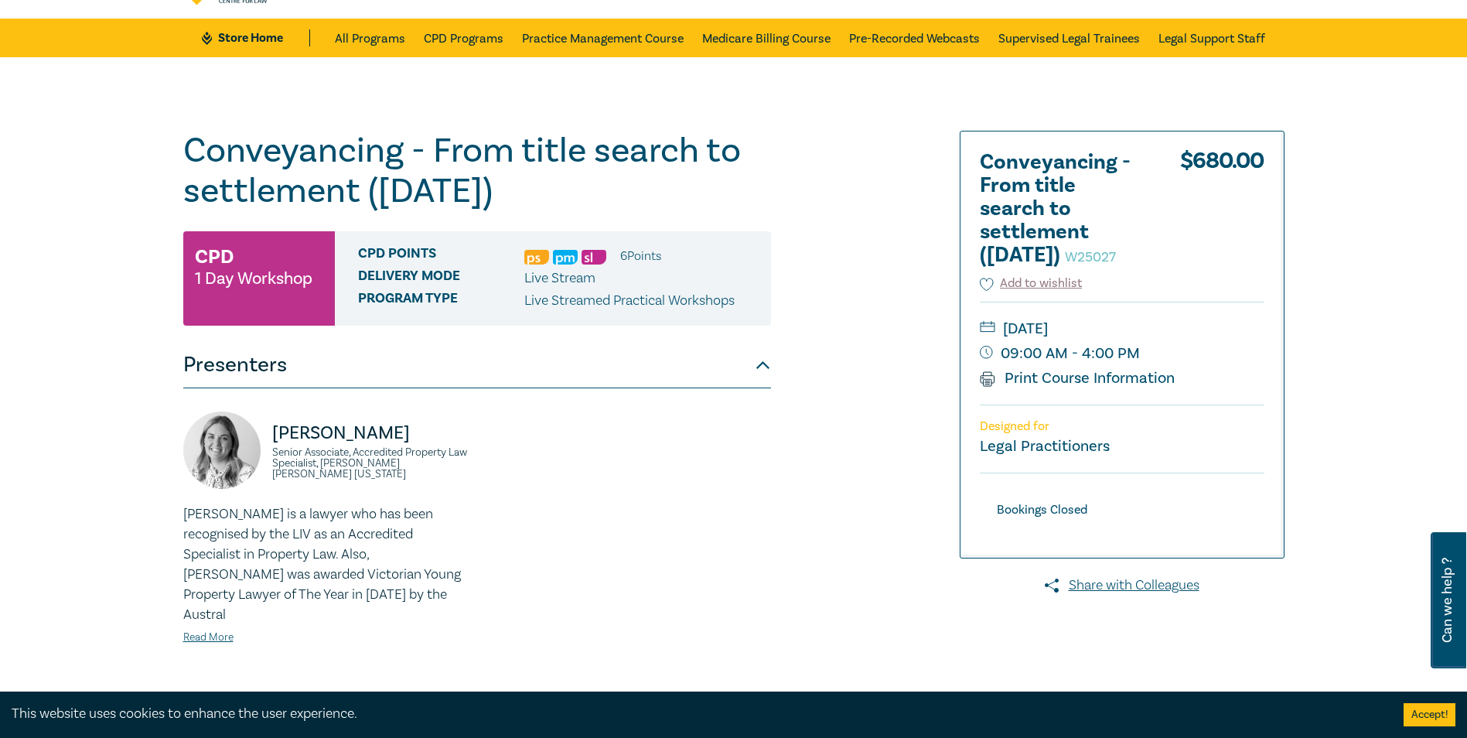
scroll to position [387, 0]
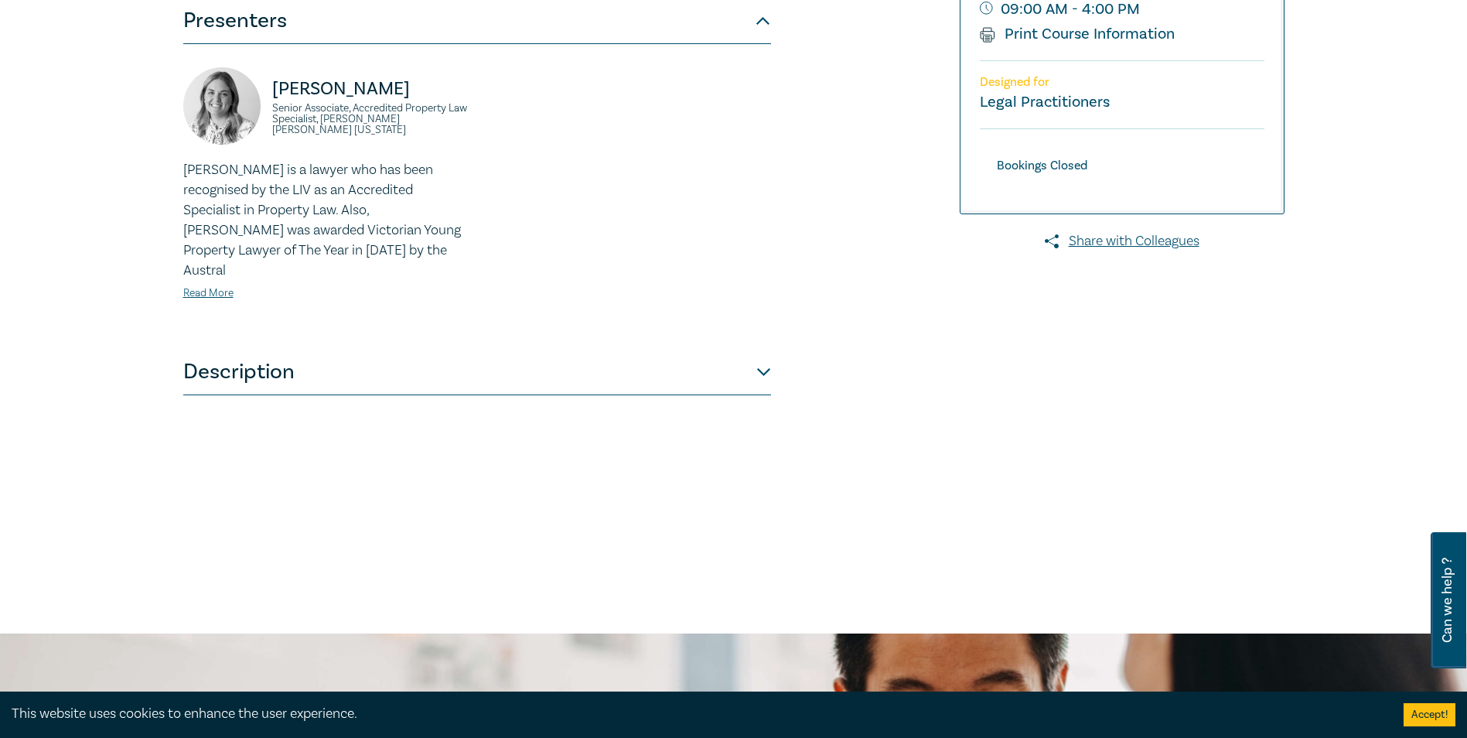
click at [207, 350] on button "Description" at bounding box center [477, 372] width 588 height 46
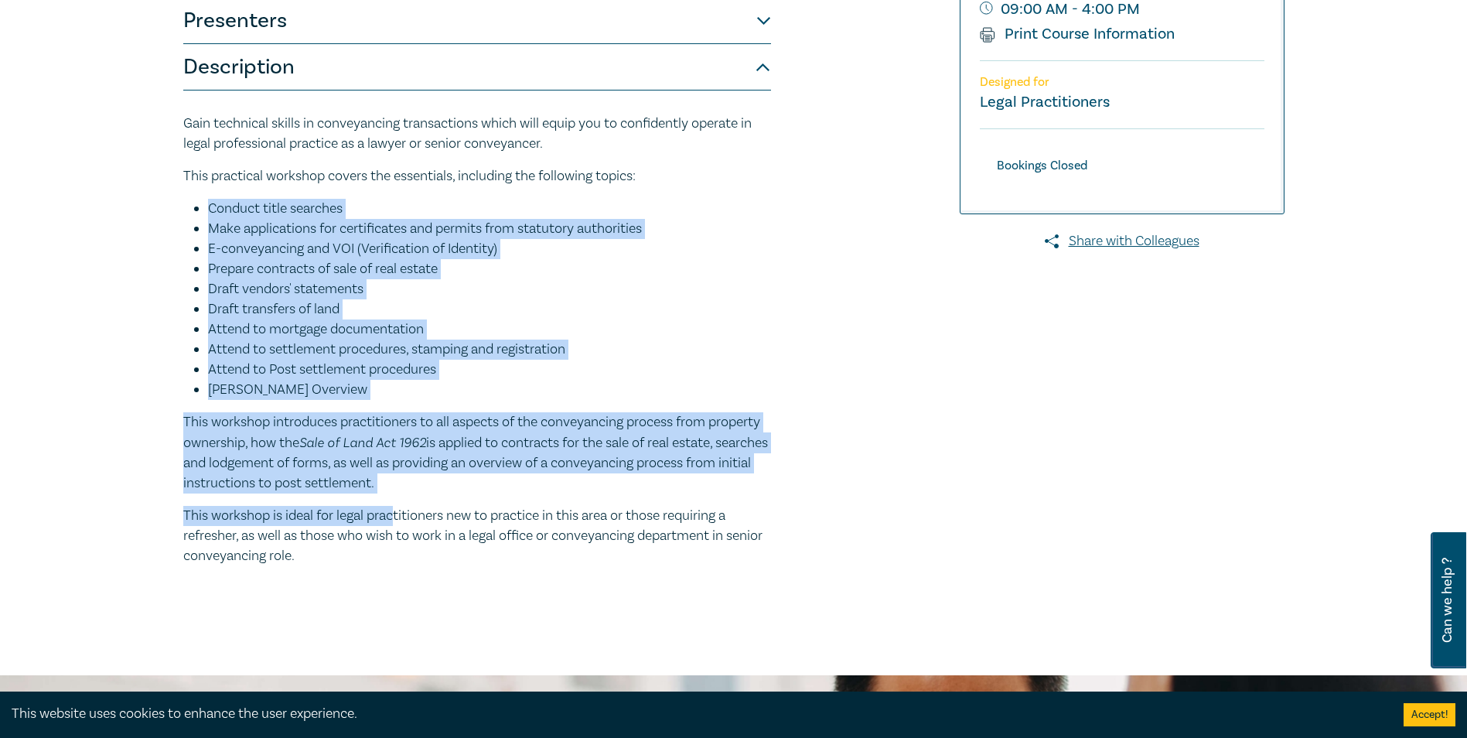
drag, startPoint x: 189, startPoint y: 205, endPoint x: 396, endPoint y: 499, distance: 359.7
click at [396, 499] on div "Gain technical skills in conveyancing transactions which will equip you to conf…" at bounding box center [477, 340] width 588 height 453
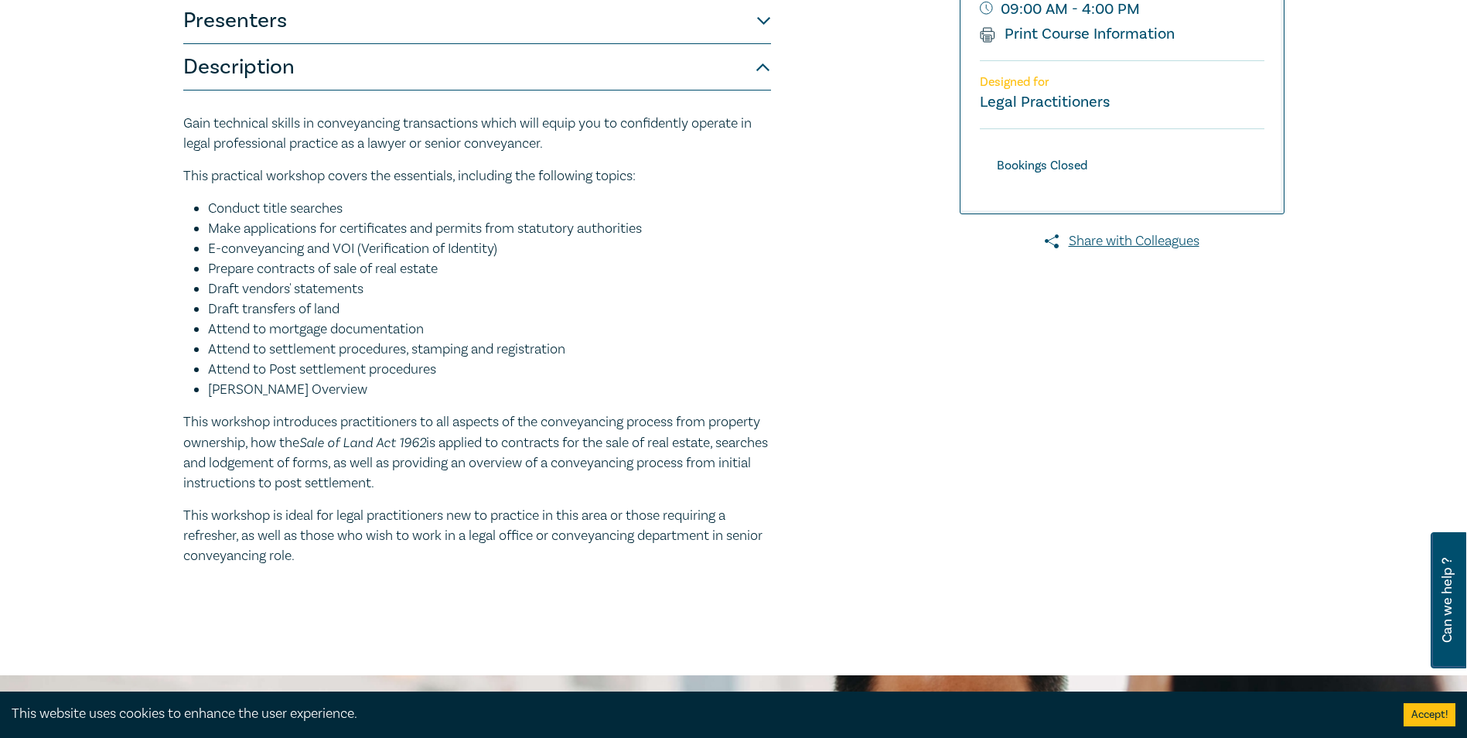
click at [337, 547] on p "This workshop is ideal for legal practitioners new to practice in this area or …" at bounding box center [477, 536] width 588 height 60
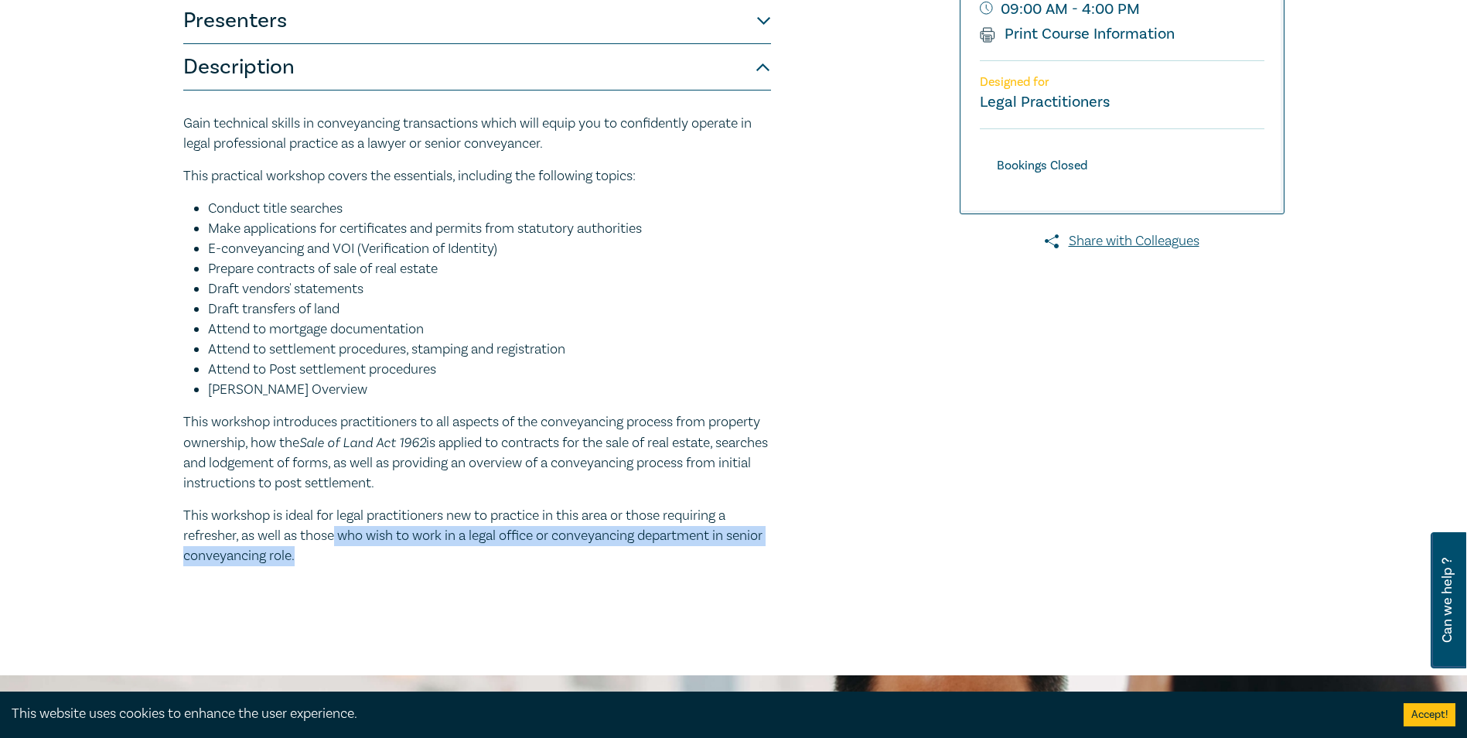
click at [337, 547] on p "This workshop is ideal for legal practitioners new to practice in this area or …" at bounding box center [477, 536] width 588 height 60
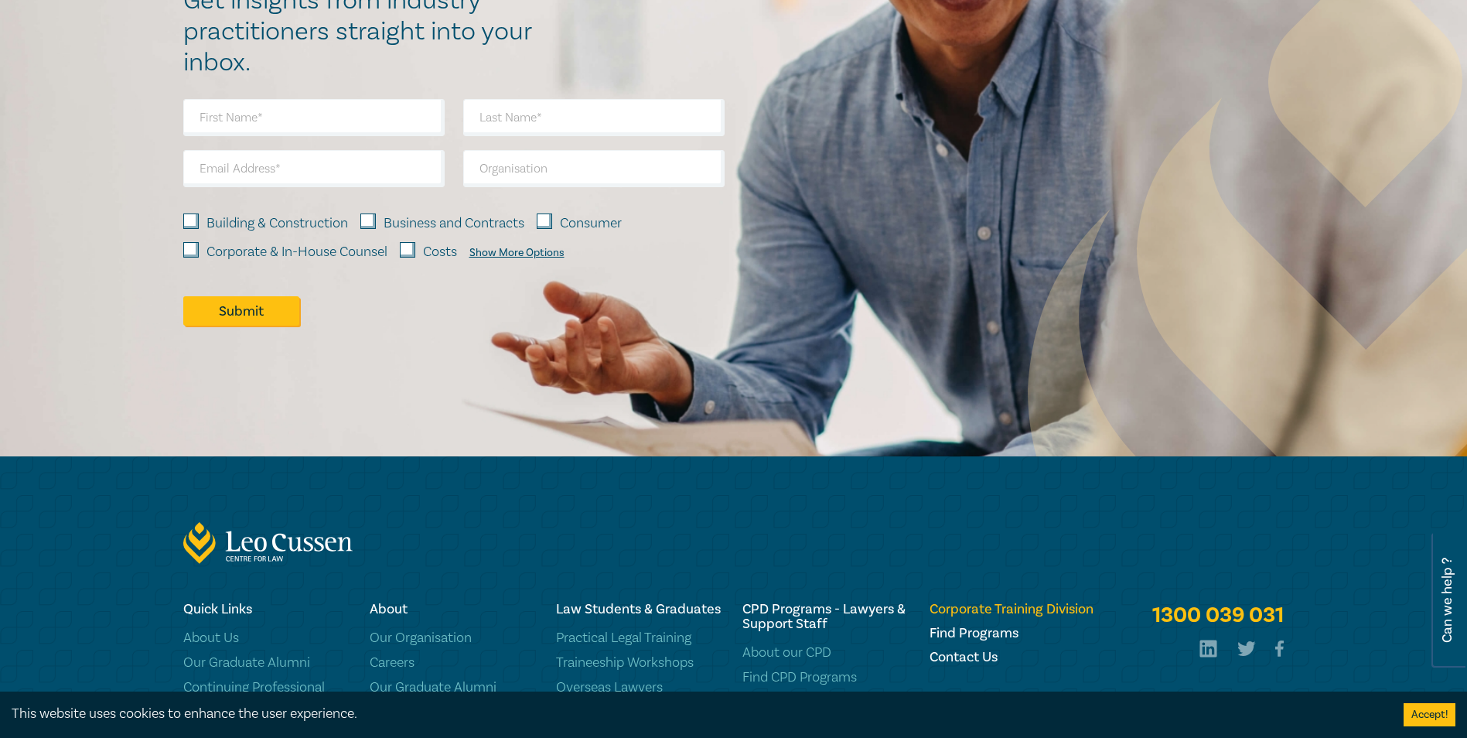
scroll to position [1386, 0]
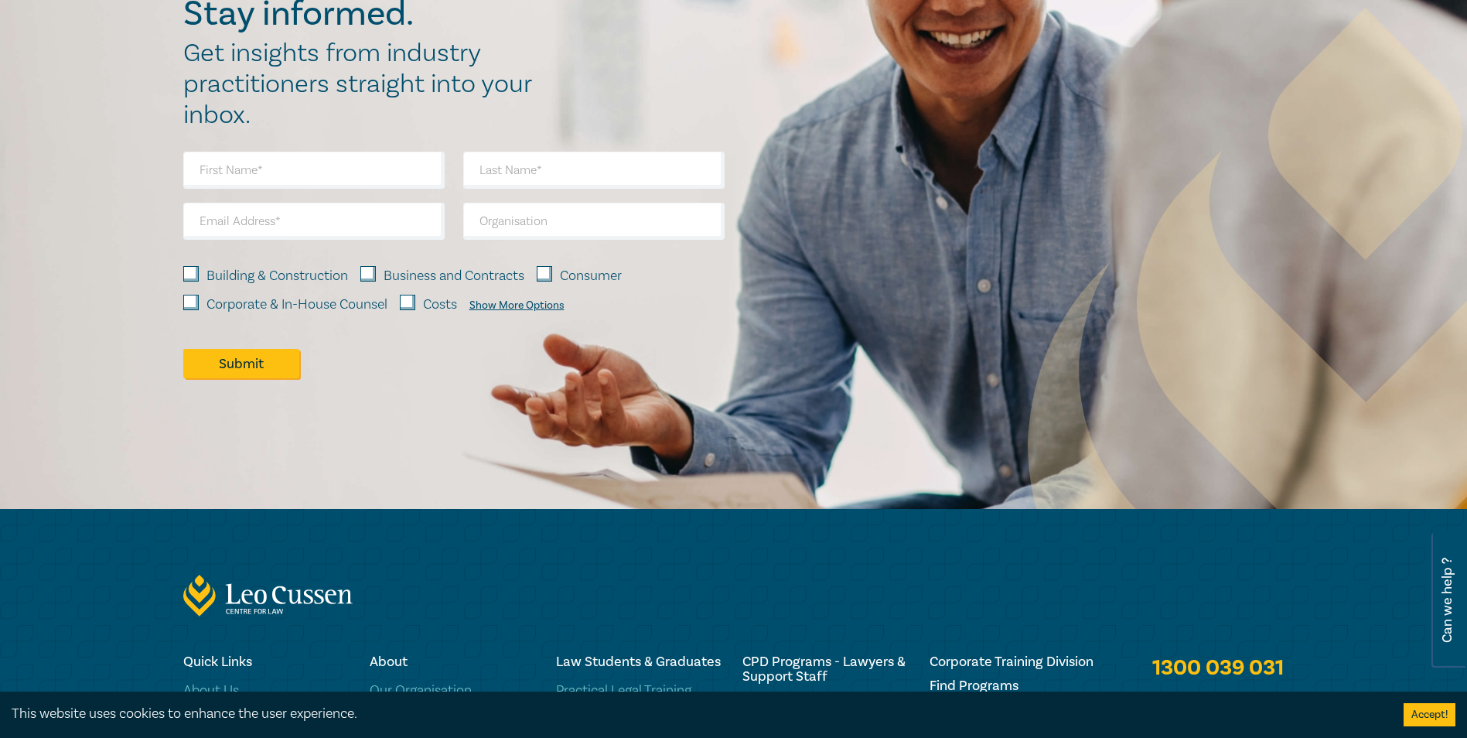
drag, startPoint x: 922, startPoint y: 587, endPoint x: 921, endPoint y: 496, distance: 91.3
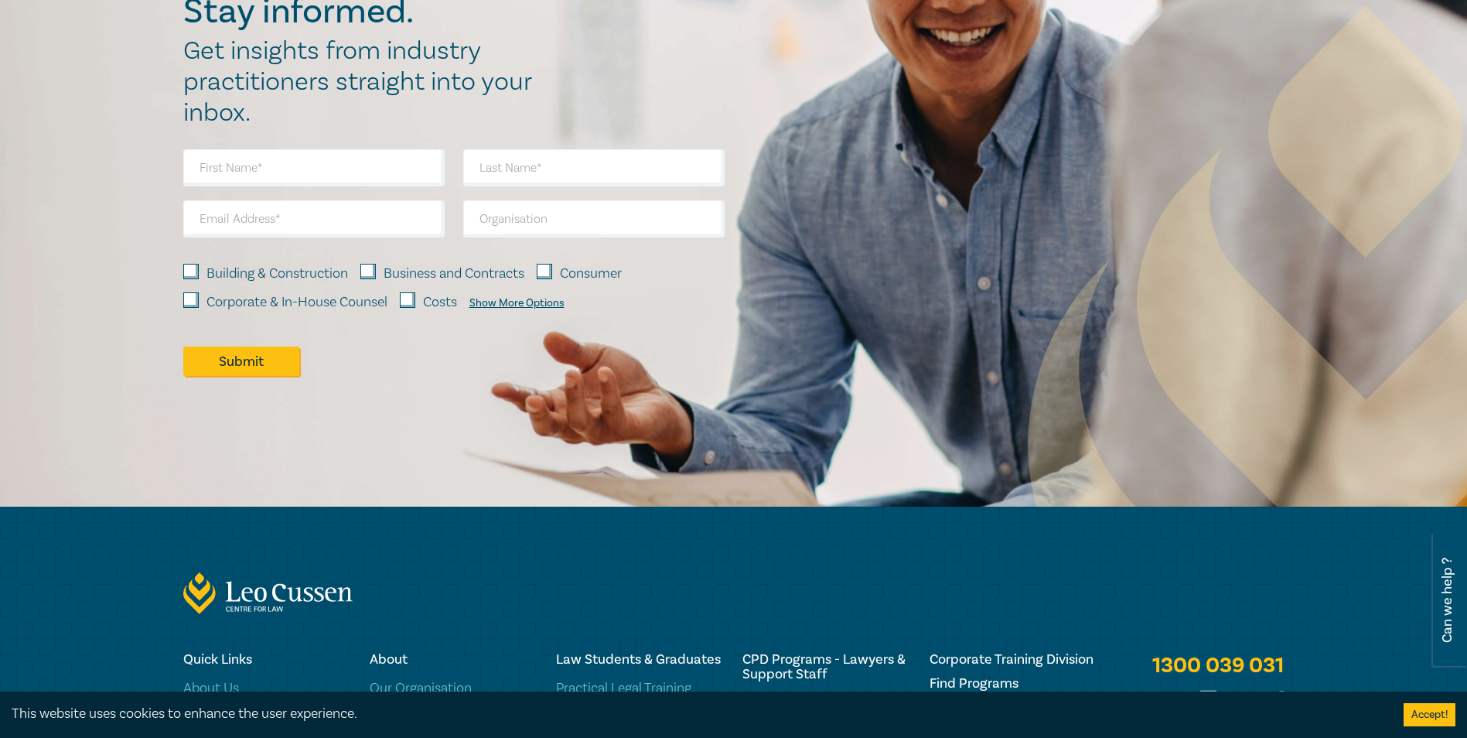
scroll to position [0, 0]
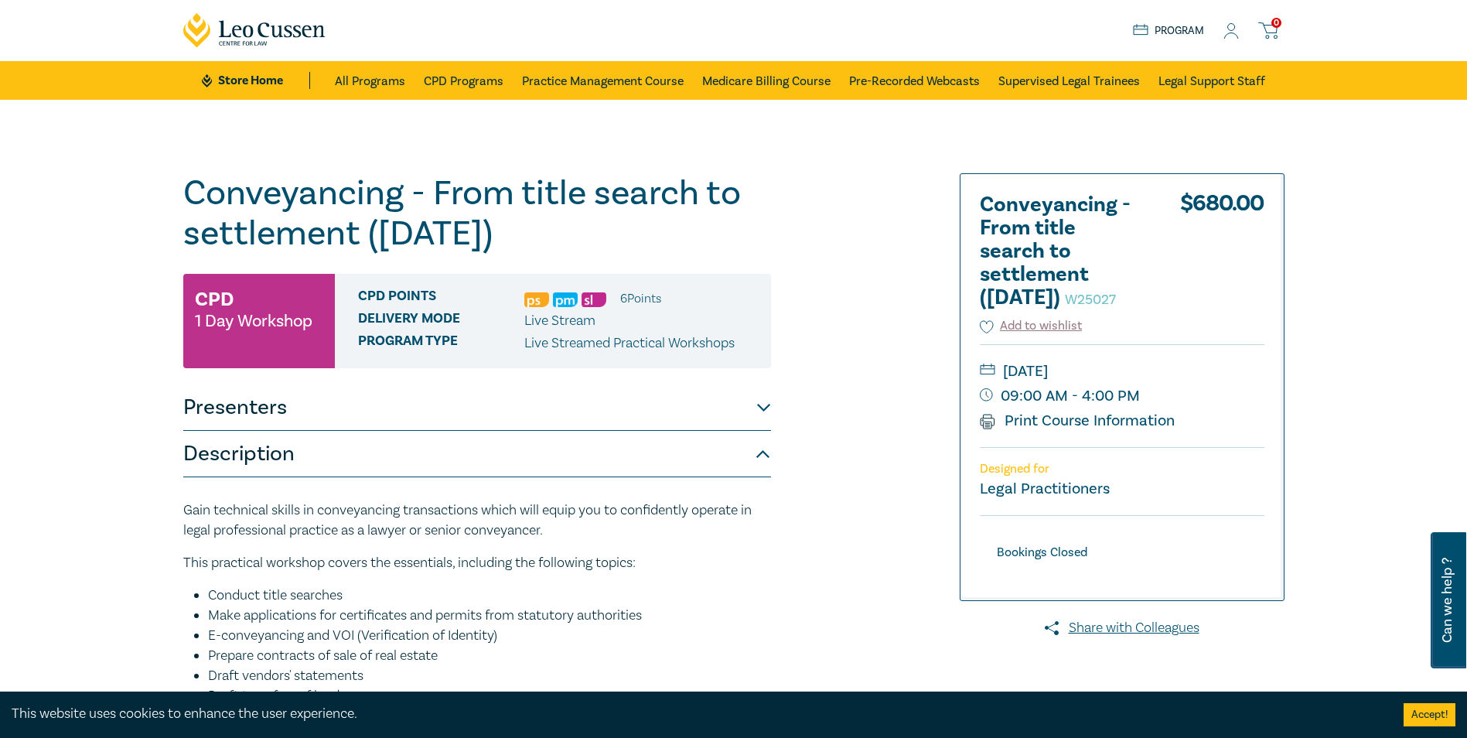
drag, startPoint x: 973, startPoint y: 547, endPoint x: 825, endPoint y: 241, distance: 340.4
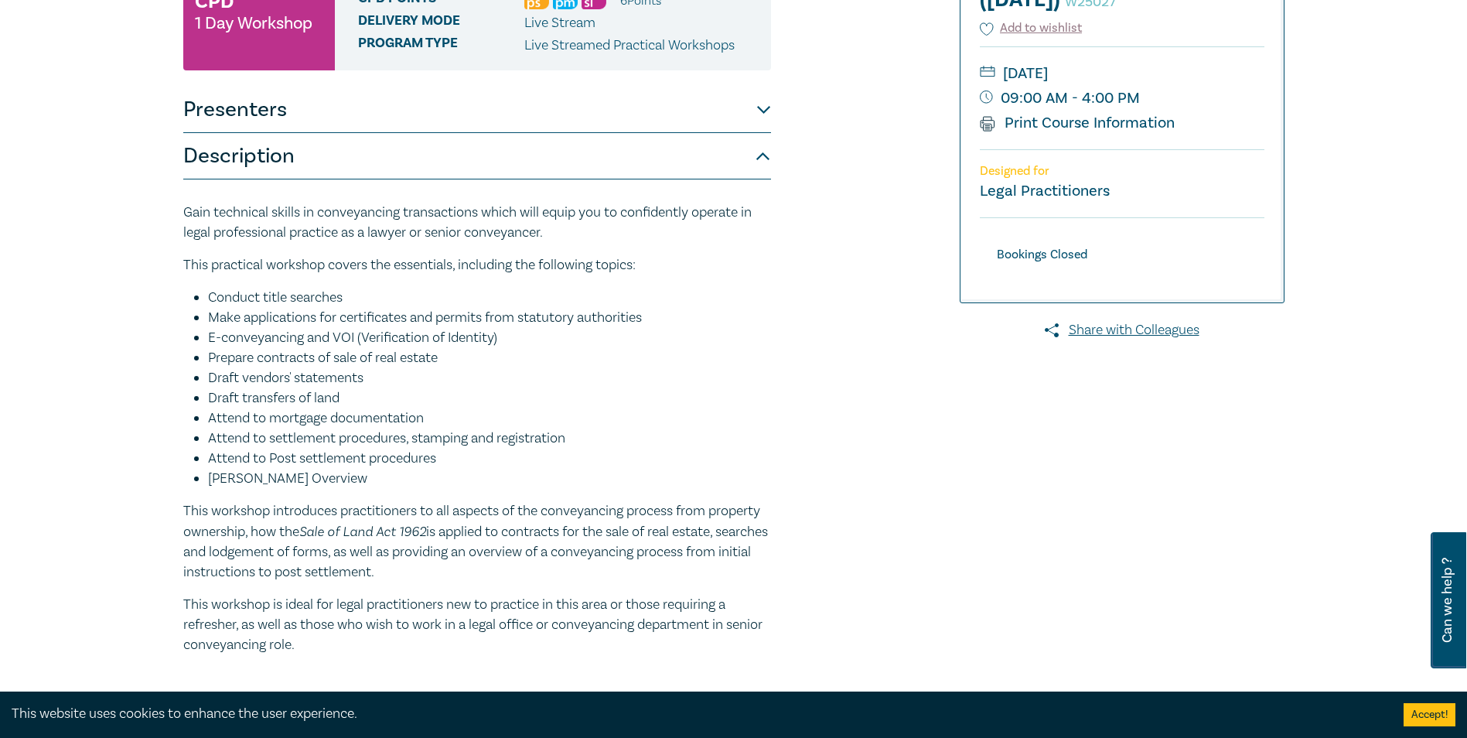
scroll to position [77, 0]
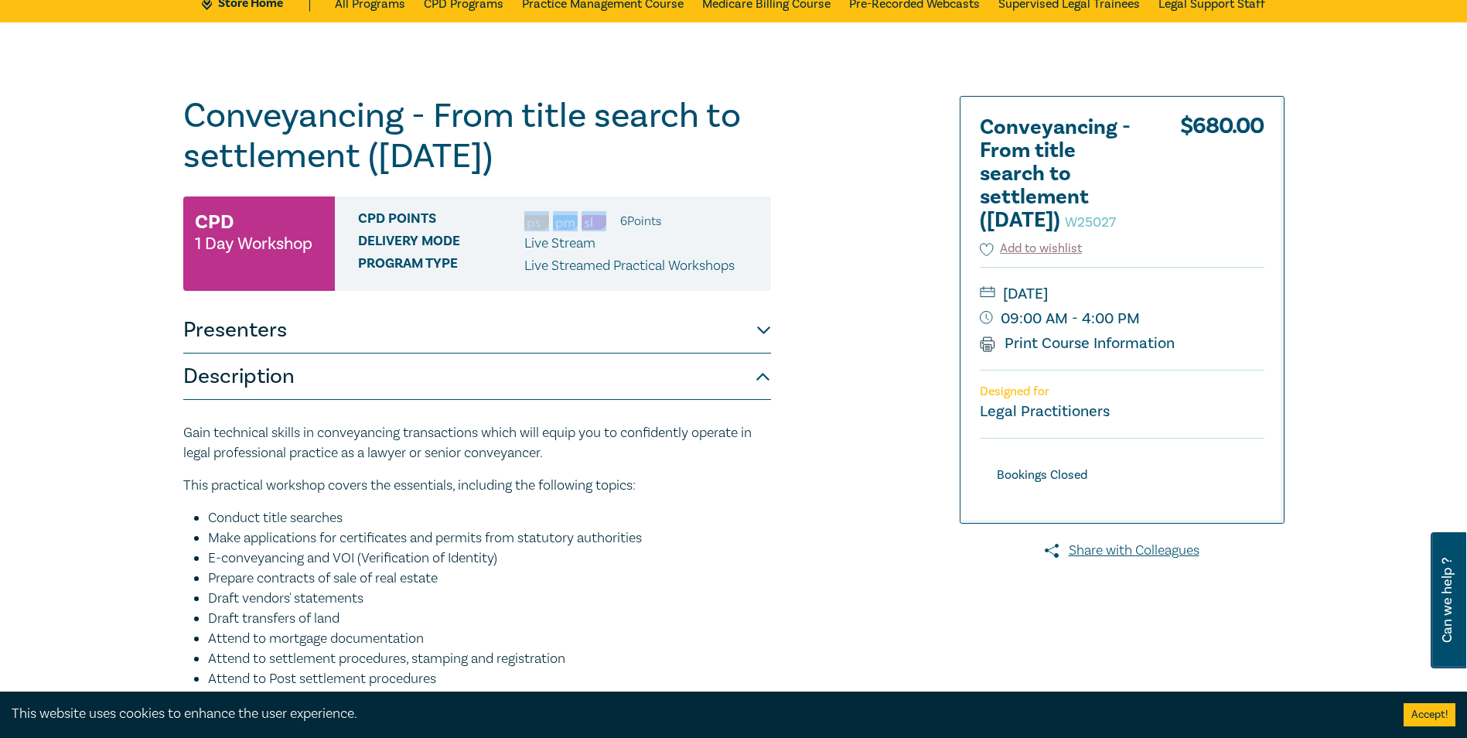
drag, startPoint x: 523, startPoint y: 223, endPoint x: 624, endPoint y: 219, distance: 100.6
click at [624, 219] on div "CPD Points 6 Point s" at bounding box center [558, 221] width 401 height 20
click at [624, 219] on li "6 Point s" at bounding box center [640, 221] width 41 height 20
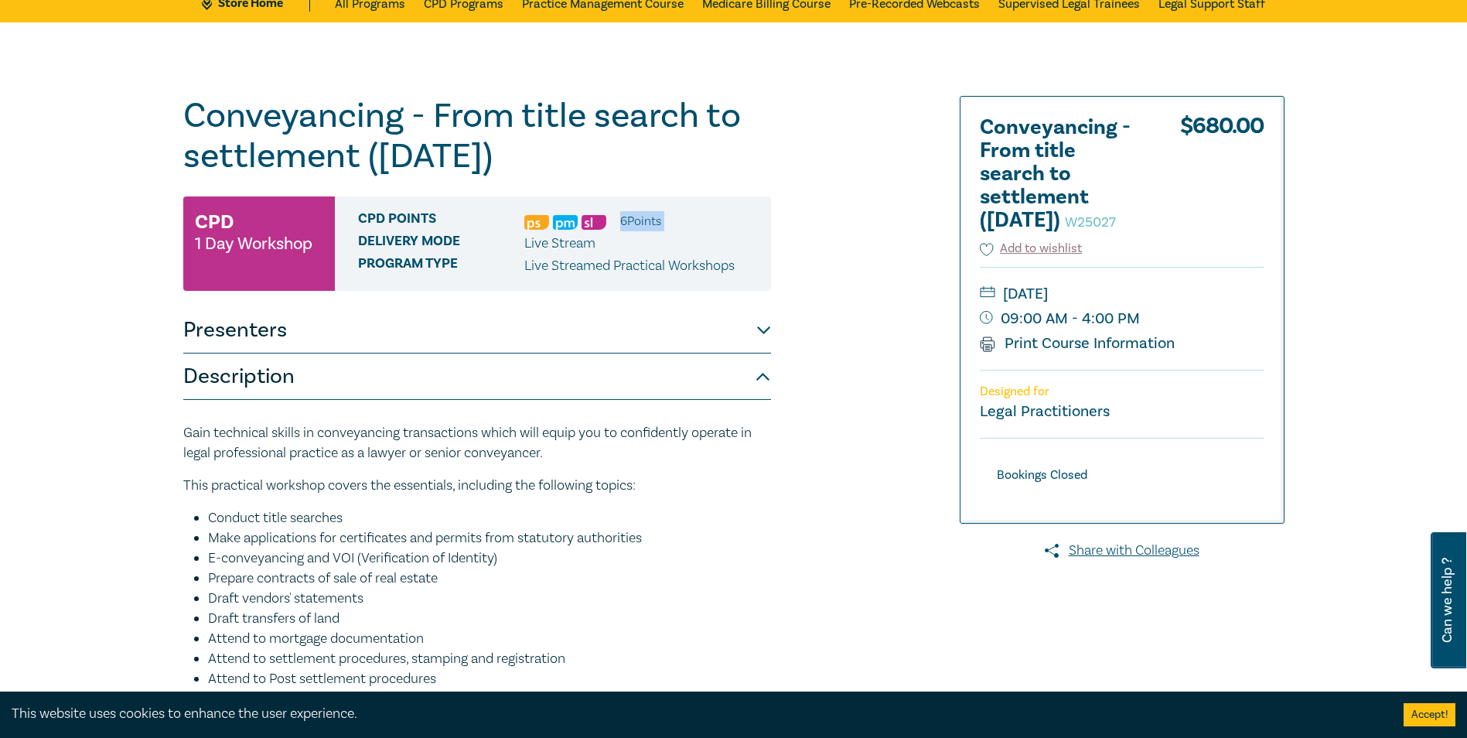
drag, startPoint x: 624, startPoint y: 219, endPoint x: 597, endPoint y: 227, distance: 27.6
click at [597, 227] on img at bounding box center [594, 222] width 25 height 15
click at [593, 339] on button "Presenters" at bounding box center [477, 330] width 588 height 46
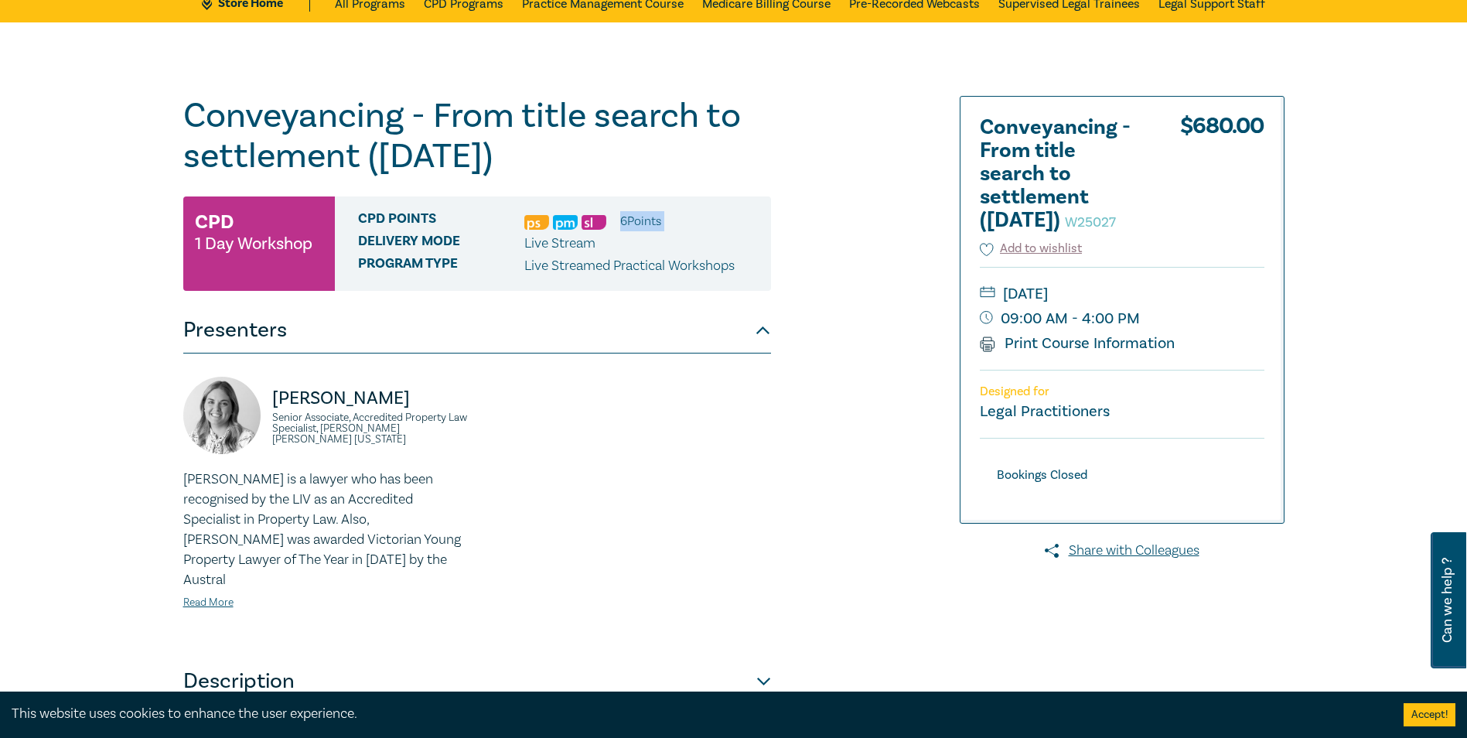
click at [593, 339] on button "Presenters" at bounding box center [477, 330] width 588 height 46
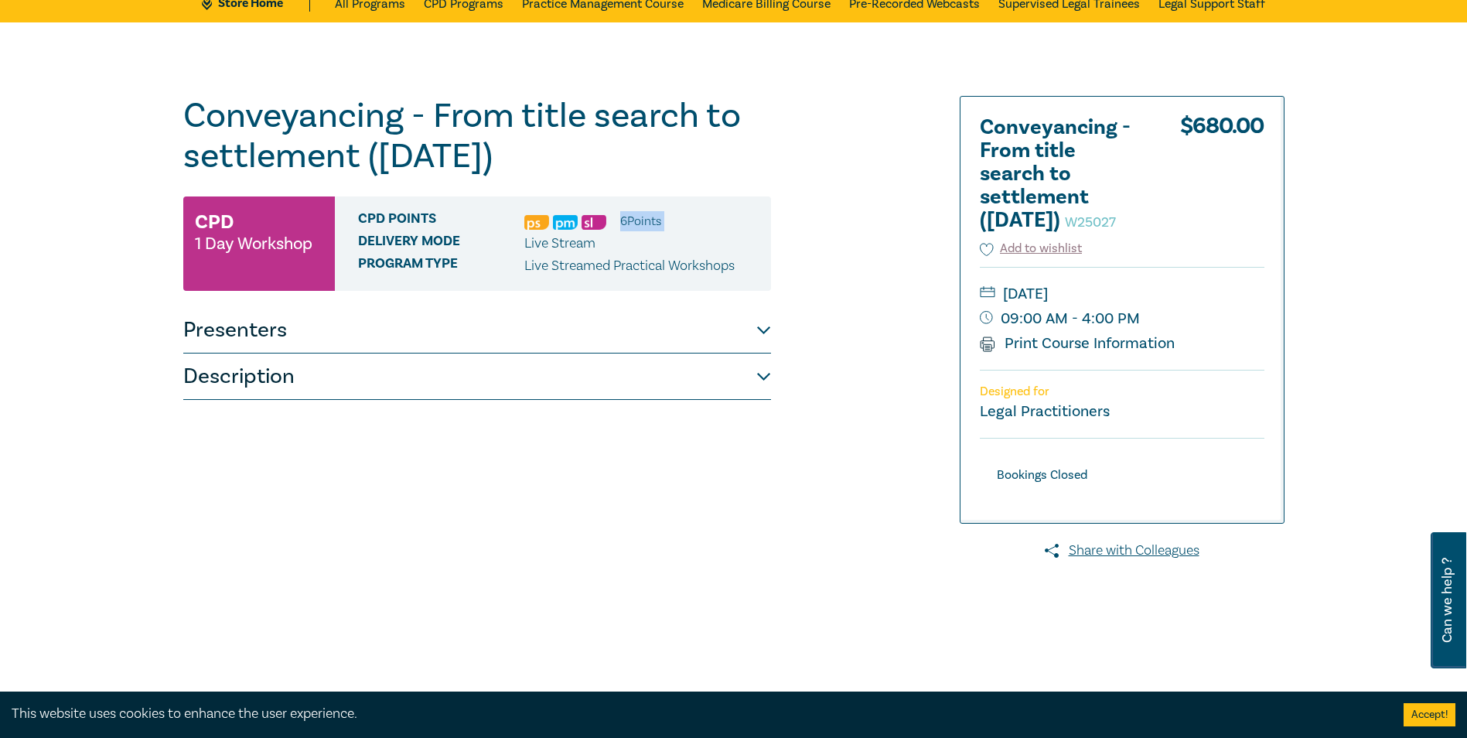
click at [593, 339] on button "Presenters" at bounding box center [477, 330] width 588 height 46
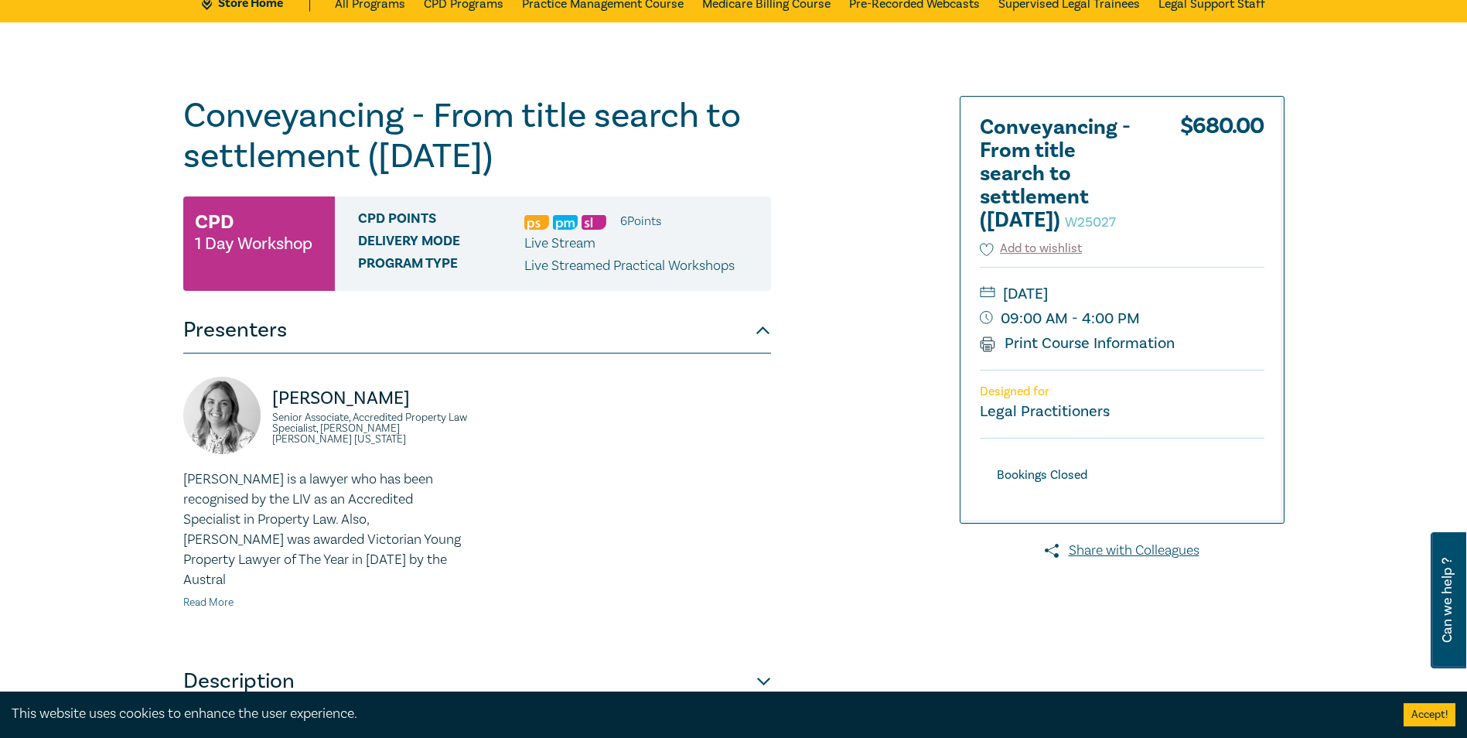
click at [214, 596] on link "Read More" at bounding box center [208, 603] width 50 height 14
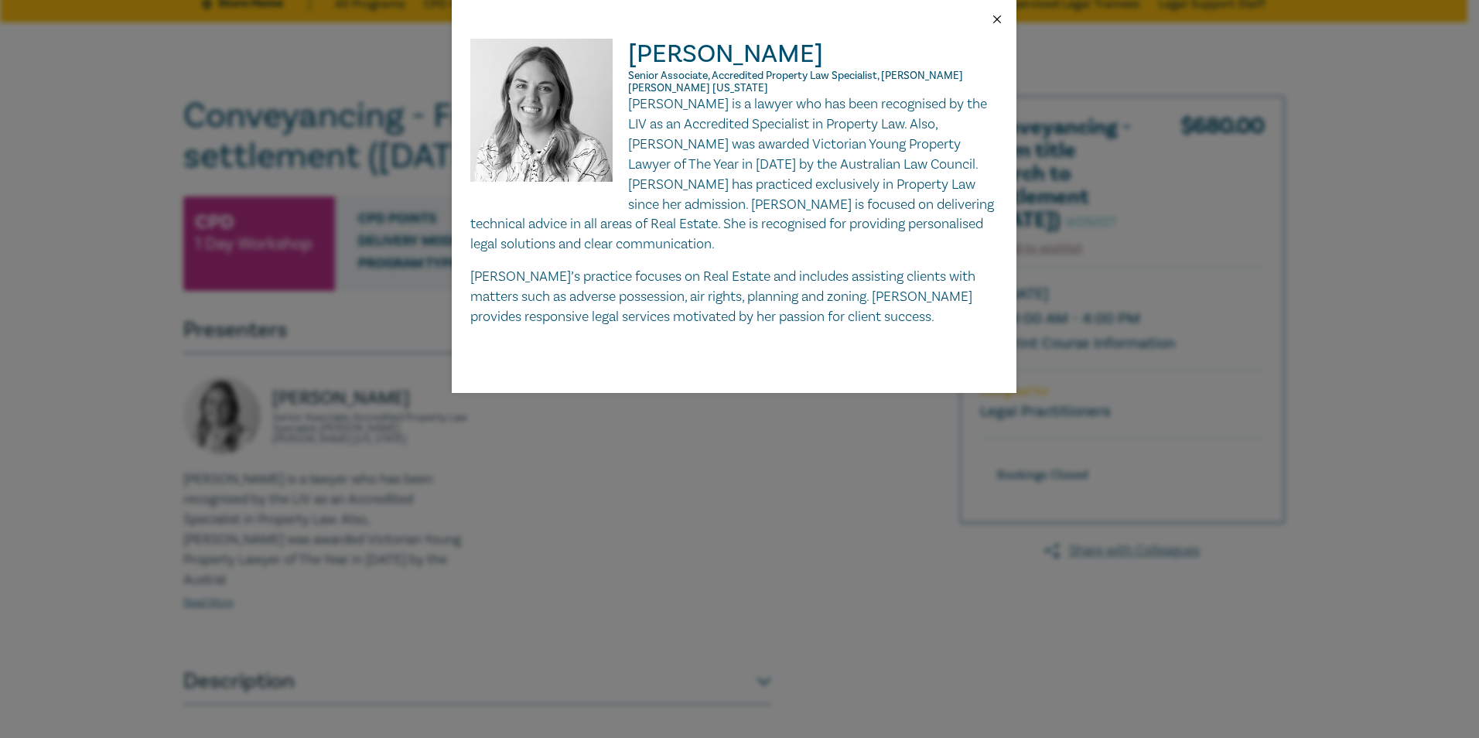
click at [994, 18] on button "Close" at bounding box center [997, 19] width 14 height 14
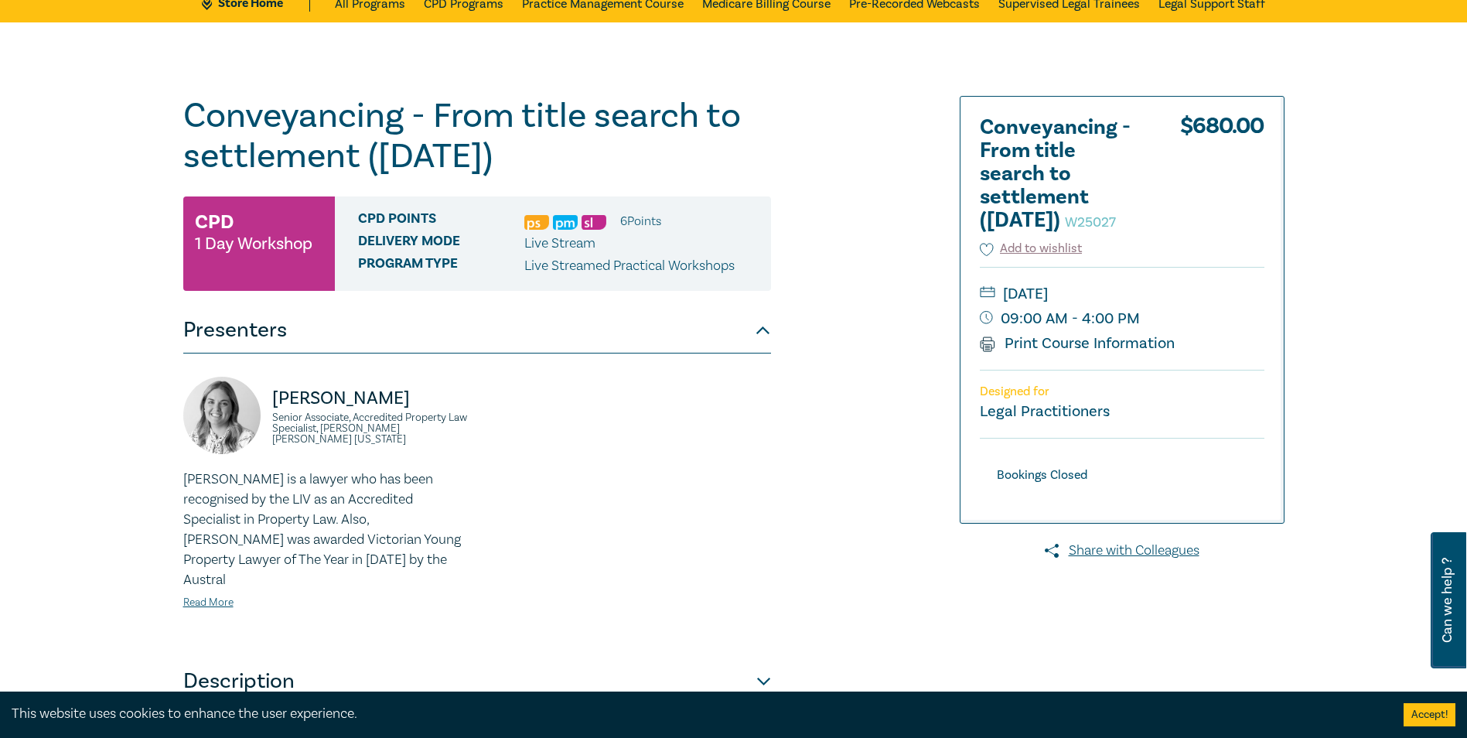
click at [931, 368] on div at bounding box center [1108, 483] width 374 height 774
click at [757, 337] on button "Presenters" at bounding box center [477, 330] width 588 height 46
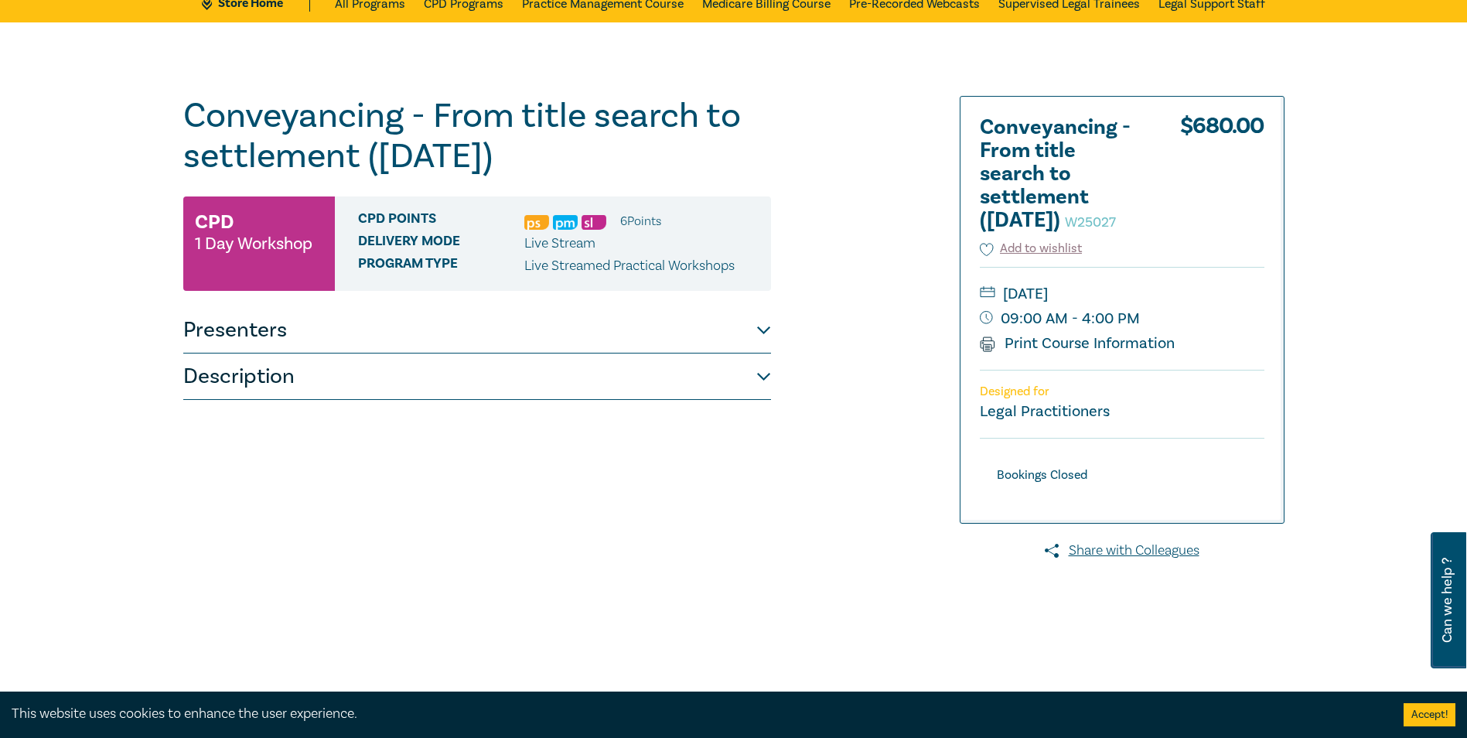
click at [765, 389] on button "Description" at bounding box center [477, 377] width 588 height 46
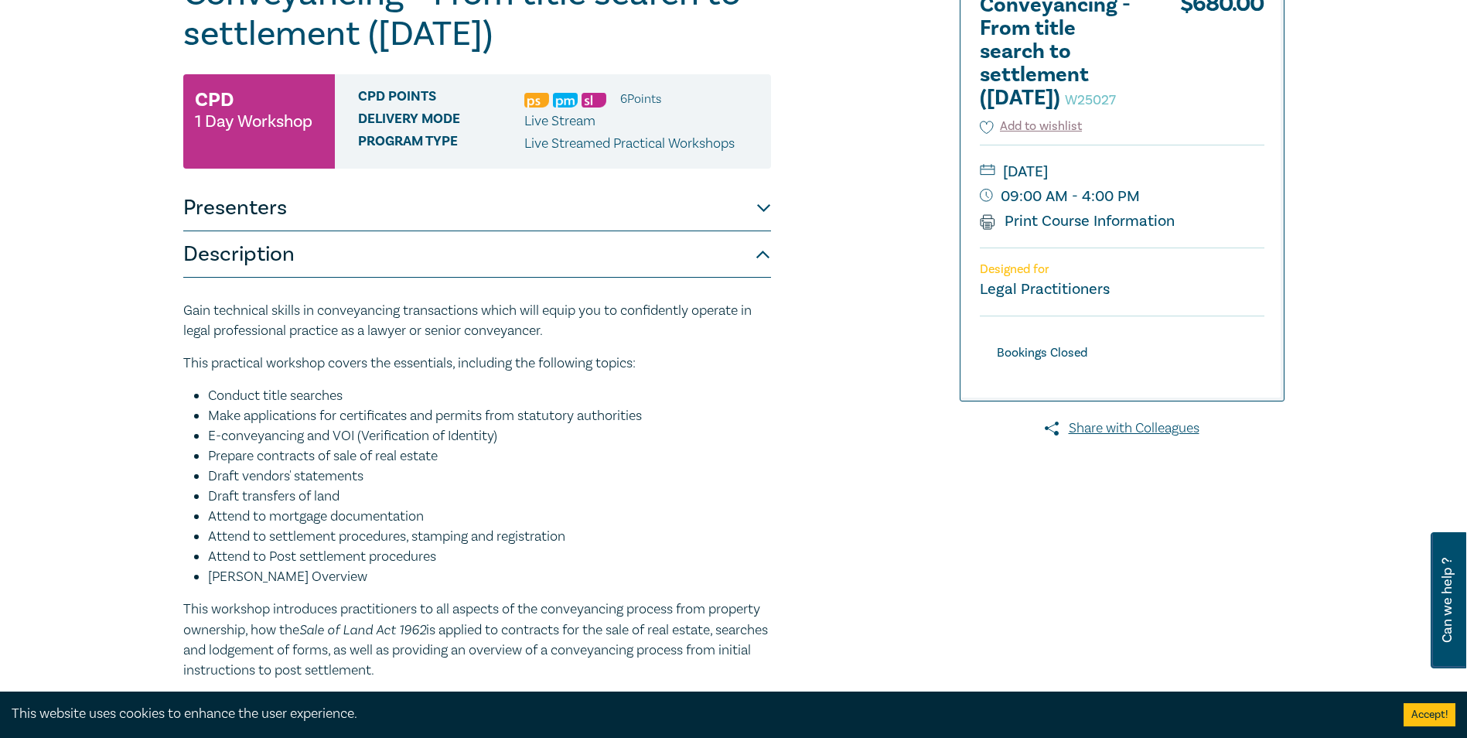
scroll to position [0, 0]
